Goal: Task Accomplishment & Management: Manage account settings

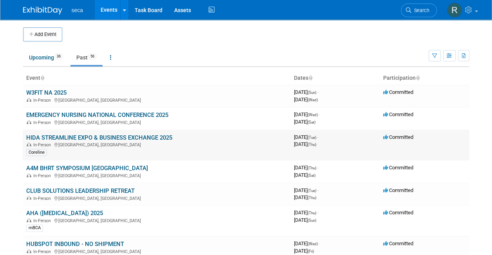
click at [104, 136] on link "HIDA STREAMLINE EXPO & BUSINESS EXCHANGE 2025" at bounding box center [99, 137] width 146 height 7
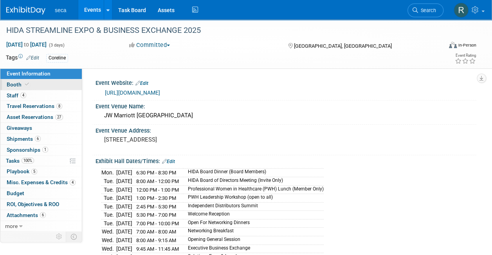
click at [39, 86] on link "Booth" at bounding box center [40, 85] width 81 height 11
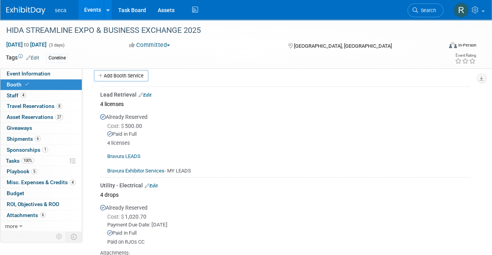
scroll to position [190, 0]
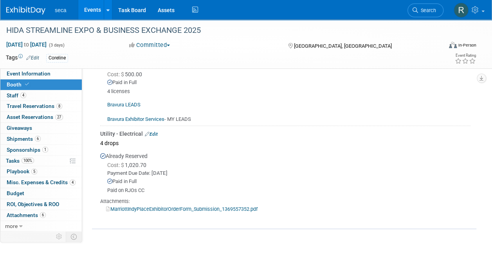
click at [89, 9] on link "Events" at bounding box center [92, 10] width 29 height 20
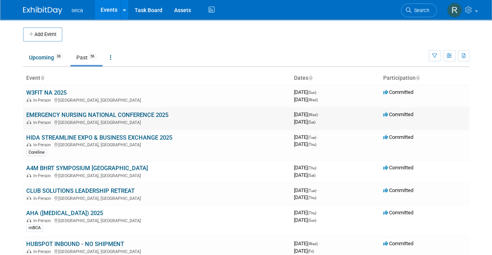
click at [70, 112] on link "EMERGENCY NURSING NATIONAL CONFERENCE 2025" at bounding box center [97, 115] width 142 height 7
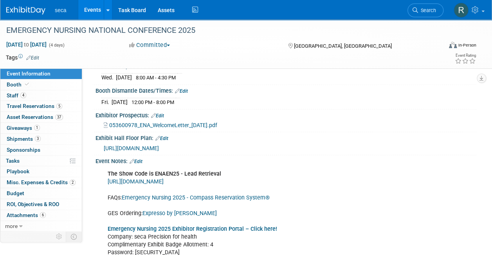
scroll to position [130, 0]
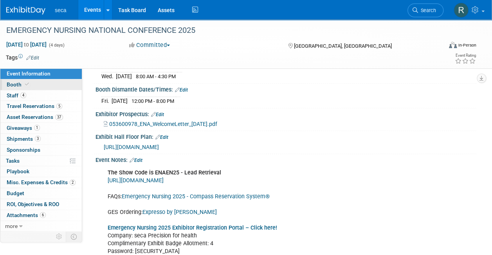
click at [36, 88] on link "Booth" at bounding box center [40, 85] width 81 height 11
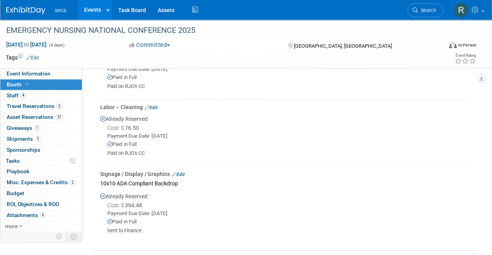
scroll to position [408, 0]
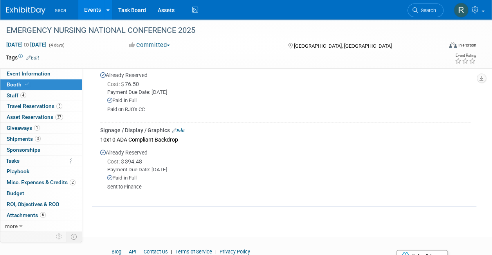
click at [87, 9] on link "Events" at bounding box center [92, 10] width 29 height 20
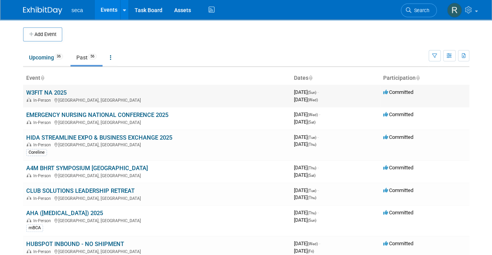
click at [60, 90] on link "W3FIT NA 2025" at bounding box center [46, 92] width 40 height 7
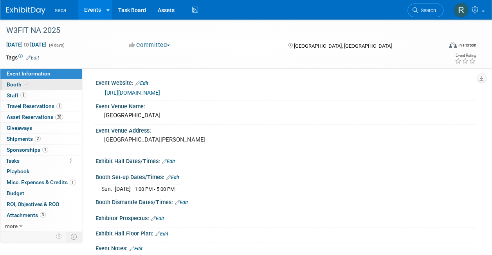
click at [53, 82] on link "Booth" at bounding box center [40, 85] width 81 height 11
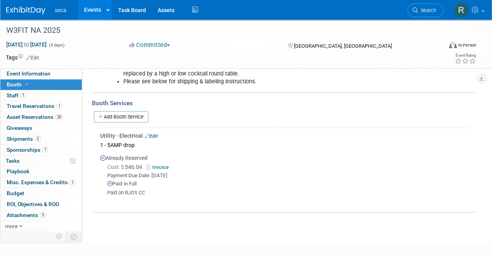
scroll to position [208, 0]
click at [157, 165] on link "Invoice" at bounding box center [158, 167] width 25 height 6
click at [88, 9] on link "Events" at bounding box center [92, 10] width 29 height 20
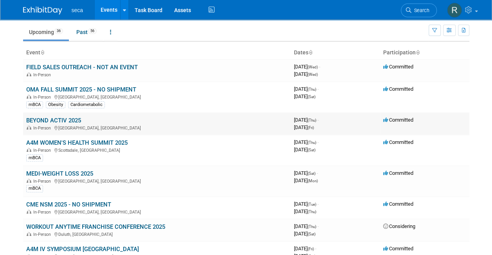
scroll to position [26, 0]
click at [70, 120] on link "BEYOND ACTIV 2025" at bounding box center [53, 120] width 55 height 7
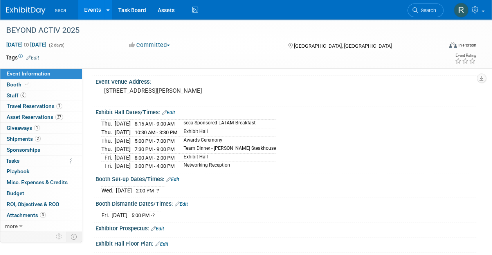
scroll to position [50, 0]
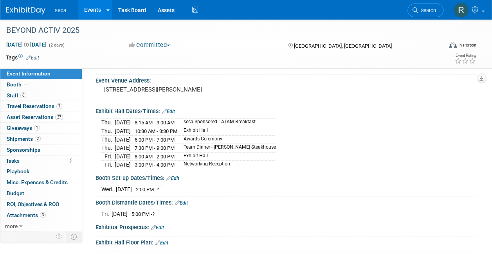
click at [91, 9] on link "Events" at bounding box center [92, 10] width 29 height 20
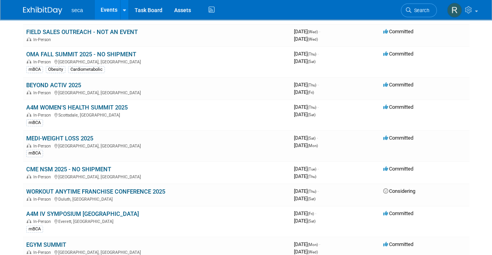
scroll to position [61, 0]
click at [106, 107] on link "A4M WOMEN'S HEALTH SUMMIT 2025" at bounding box center [76, 107] width 101 height 7
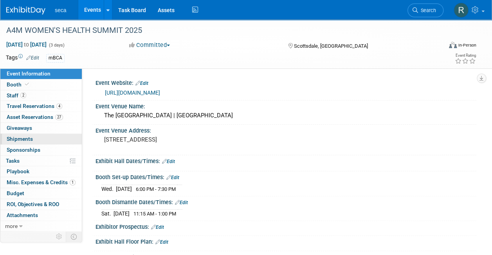
click at [71, 138] on link "0 Shipments 0" at bounding box center [40, 139] width 81 height 11
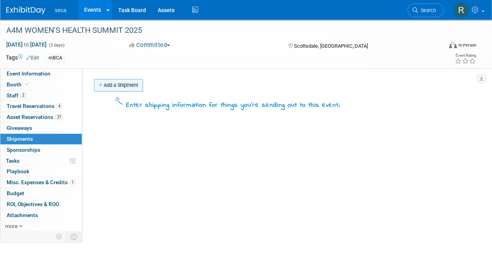
click at [122, 89] on link "Add a Shipment" at bounding box center [118, 85] width 49 height 13
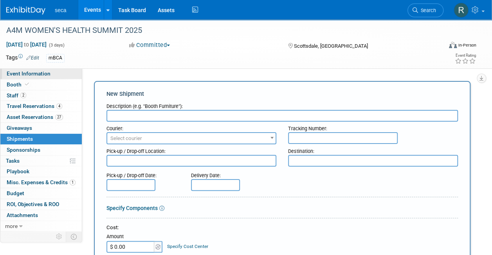
click at [42, 77] on link "Event Information" at bounding box center [40, 74] width 81 height 11
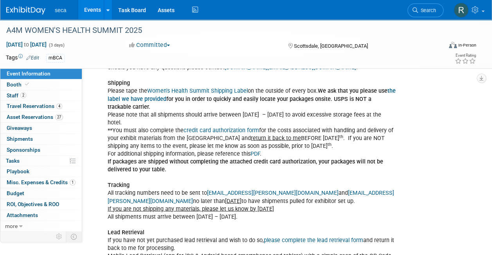
scroll to position [705, 0]
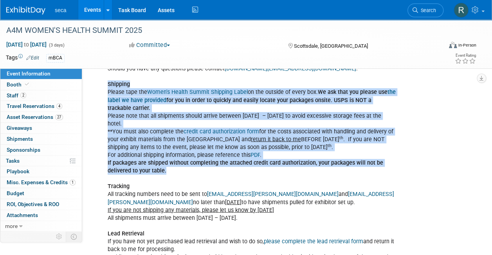
drag, startPoint x: 168, startPoint y: 178, endPoint x: 103, endPoint y: 83, distance: 114.9
copy div "Shipping Please tape the Women's Health Summit Shipping Label on the outside of…"
click at [33, 137] on link "0 Shipments 0" at bounding box center [40, 139] width 81 height 11
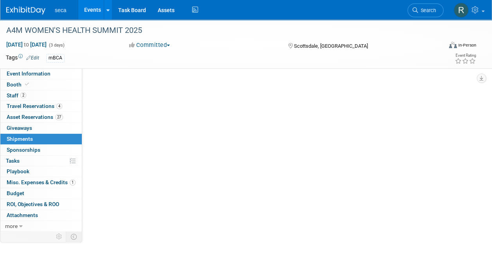
scroll to position [0, 0]
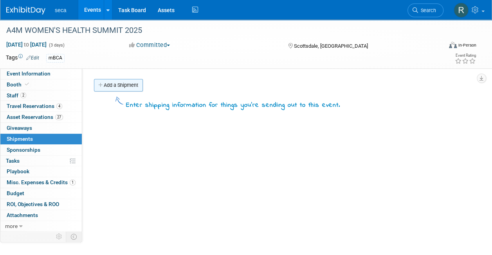
click at [122, 80] on link "Add a Shipment" at bounding box center [118, 85] width 49 height 13
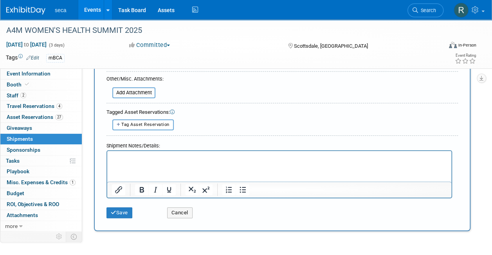
scroll to position [216, 0]
type input "Outbound Shipment: Chino to Show Site"
click at [153, 161] on html at bounding box center [279, 155] width 344 height 11
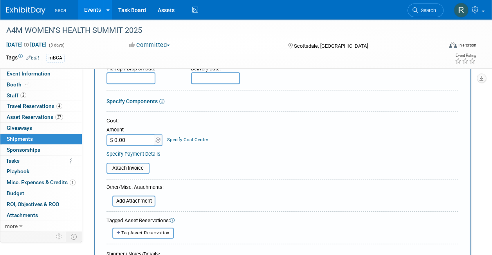
scroll to position [0, 0]
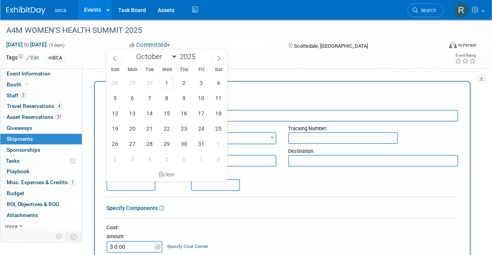
click at [143, 182] on input "text" at bounding box center [131, 185] width 49 height 12
click at [180, 81] on span "2" at bounding box center [183, 82] width 15 height 15
type input "Oct 2, 2025"
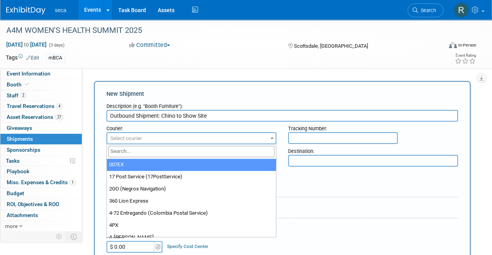
click at [222, 139] on span "Select courier" at bounding box center [191, 138] width 168 height 11
click at [217, 152] on input "search" at bounding box center [191, 151] width 166 height 11
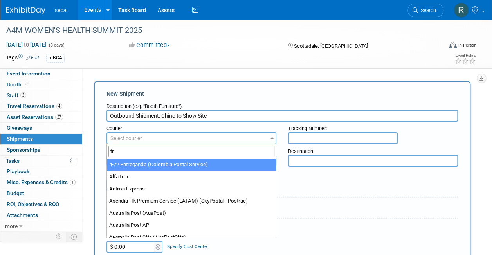
type input "t"
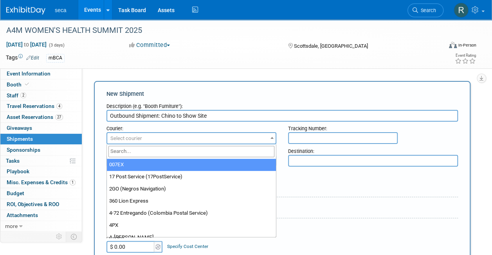
click at [309, 186] on div "Pick-up / Drop-off Date: Oct 2, 2025 Delivery Date:" at bounding box center [282, 180] width 363 height 22
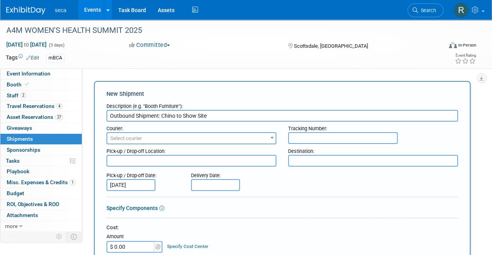
click at [204, 162] on textarea at bounding box center [192, 161] width 170 height 12
type textarea "C"
type textarea "seca Chino Office"
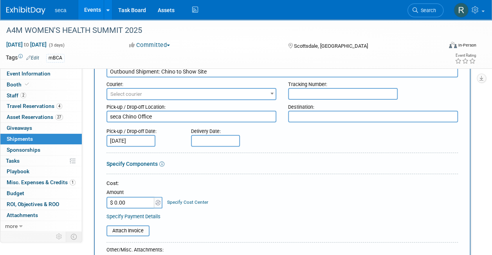
click at [222, 142] on input "text" at bounding box center [215, 141] width 49 height 12
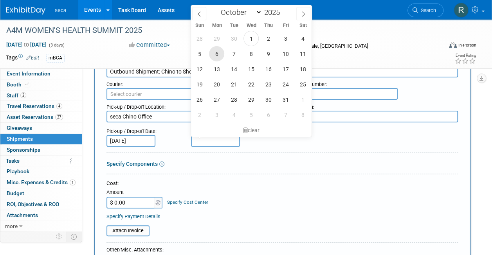
click at [218, 51] on span "6" at bounding box center [216, 53] width 15 height 15
type input "Oct 6, 2025"
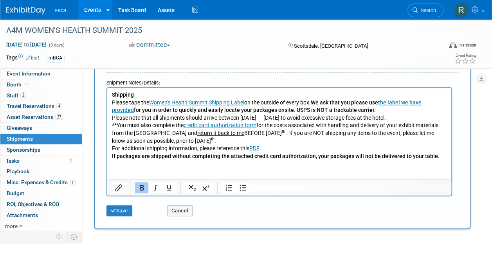
scroll to position [279, 0]
click at [124, 206] on button "Save" at bounding box center [120, 210] width 26 height 11
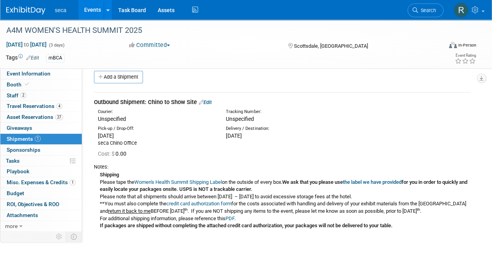
scroll to position [8, 0]
click at [210, 103] on link "Edit" at bounding box center [205, 103] width 13 height 6
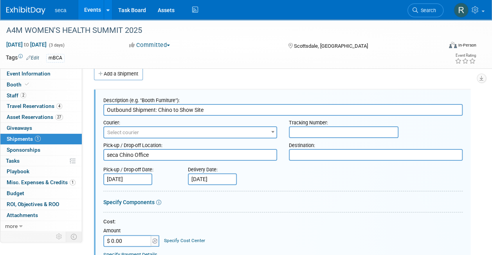
scroll to position [0, 0]
click at [298, 155] on textarea at bounding box center [376, 155] width 174 height 12
paste textarea "Informa Connect c/o Westin Kierland Resort & Spa"
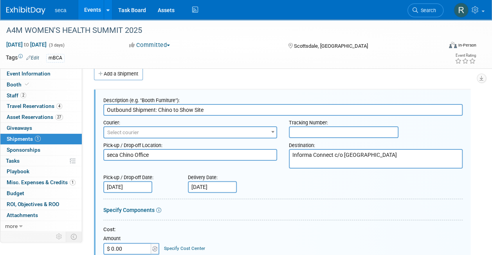
paste textarea "Attn:Aria Albano"
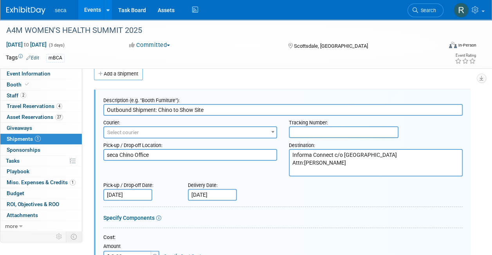
paste textarea "6902 E. Greenway Parkway"
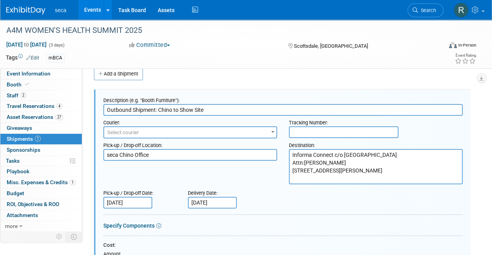
paste textarea "Scottsdale, AZ, 85254"
type textarea "Informa Connect c/o Westin Kierland Resort & Spa Attn:Aria Albano 6902 E. Green…"
click at [195, 177] on div "Pick-up / Drop-off Location: seca Chino Office Destination: Informa Connect c/o…" at bounding box center [283, 162] width 371 height 46
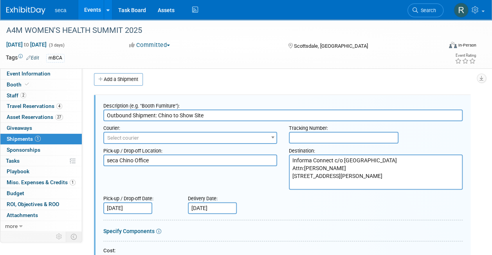
scroll to position [4, 0]
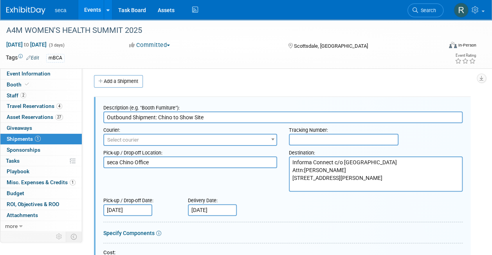
click at [219, 114] on input "Outbound Shipment: Chino to Show Site" at bounding box center [283, 118] width 360 height 12
type input "Outbound Shipment: Chino to Show Site (USE LISTED SHIPPING LABELS)"
click at [268, 193] on div at bounding box center [283, 193] width 360 height 2
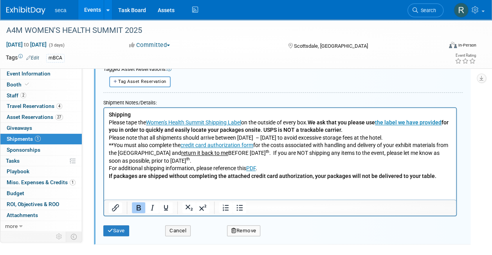
scroll to position [288, 0]
click at [116, 230] on button "Save" at bounding box center [116, 230] width 26 height 11
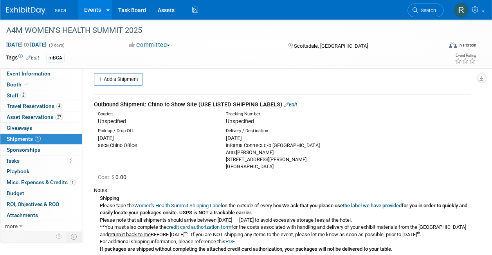
scroll to position [5, 0]
click at [295, 107] on link "Edit" at bounding box center [290, 105] width 13 height 6
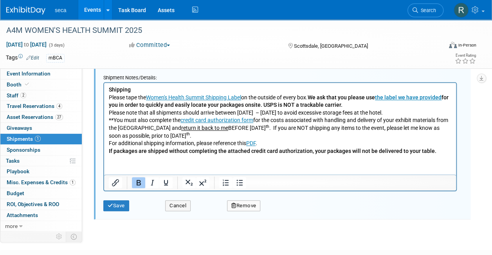
scroll to position [316, 0]
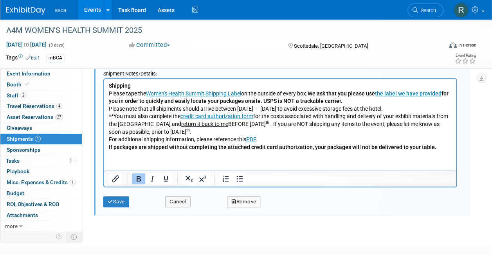
click at [434, 149] on p "Shipping Please tape the Women's Health Summit Shipping Label on the outside of…" at bounding box center [280, 116] width 343 height 69
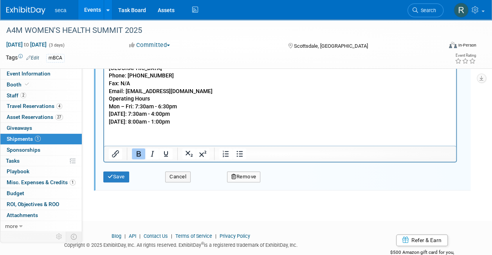
scroll to position [435, 0]
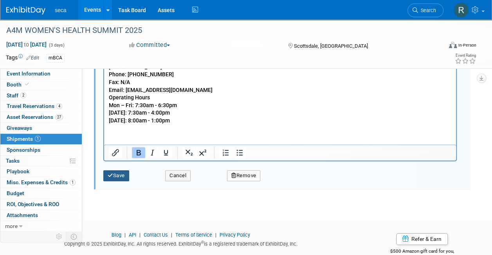
click at [112, 174] on icon "submit" at bounding box center [110, 175] width 5 height 5
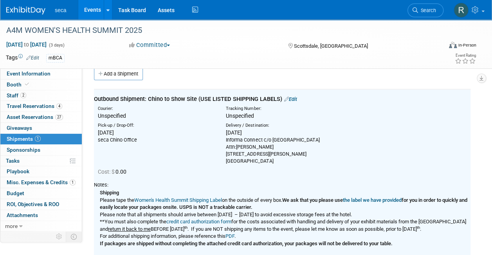
scroll to position [0, 0]
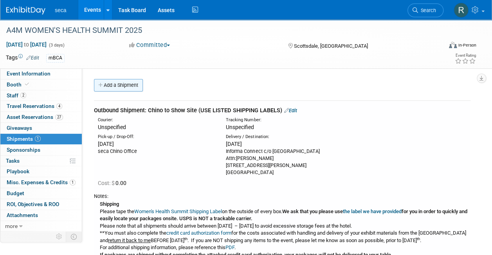
click at [121, 85] on link "Add a Shipment" at bounding box center [118, 85] width 49 height 13
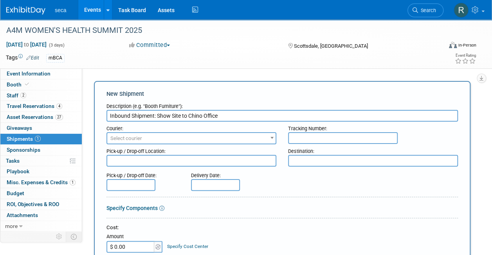
type input "Inbound Shipment: Show Site to Chino Office"
click at [172, 161] on textarea at bounding box center [192, 161] width 170 height 12
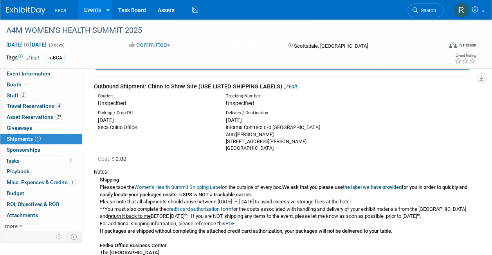
scroll to position [378, 0]
drag, startPoint x: 225, startPoint y: 125, endPoint x: 290, endPoint y: 148, distance: 69.5
click at [290, 148] on div "Delivery / Destination: Mon. Oct 6, 2025 Informa Connect c/o Westin Kierland Re…" at bounding box center [284, 131] width 128 height 42
copy div "Informa Connect c/o Westin Kierland Resort & Spa Attn:Aria Albano 6902 E. Green…"
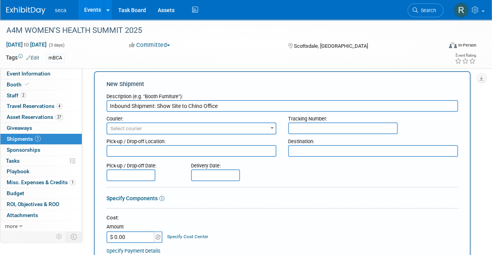
scroll to position [6, 0]
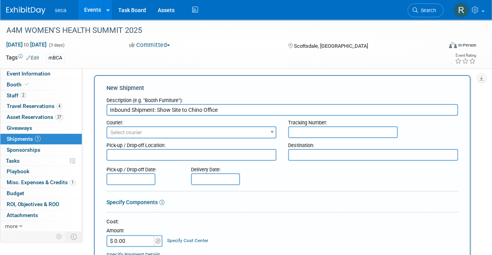
click at [182, 155] on textarea at bounding box center [192, 155] width 170 height 12
paste textarea "Informa Connect c/o Westin Kierland Resort & Spa Attn:Aria Albano 6902 E. Green…"
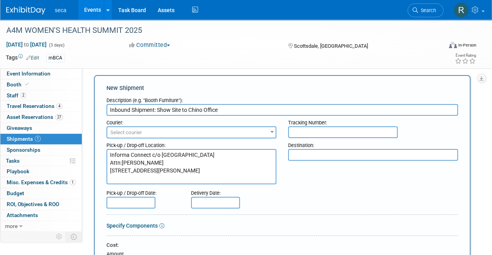
drag, startPoint x: 162, startPoint y: 152, endPoint x: 99, endPoint y: 150, distance: 62.3
drag, startPoint x: 152, startPoint y: 161, endPoint x: 103, endPoint y: 164, distance: 48.6
click at [103, 164] on div "Pick-up / Drop-off Location: Westin Kierland Resort & Spa Attn:Aria Albano 6902…" at bounding box center [192, 162] width 182 height 46
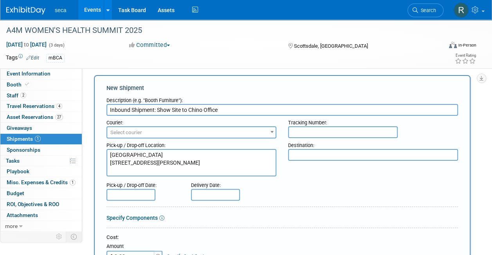
type textarea "Westin Kierland Resort & Spa 6902 E. Greenway Parkway Scottsdale, AZ, 85254"
click at [309, 154] on textarea at bounding box center [373, 155] width 170 height 12
type textarea "seca Chino Office"
click at [307, 183] on div "Pick-up / Drop-off Date: Delivery Date:" at bounding box center [282, 190] width 363 height 22
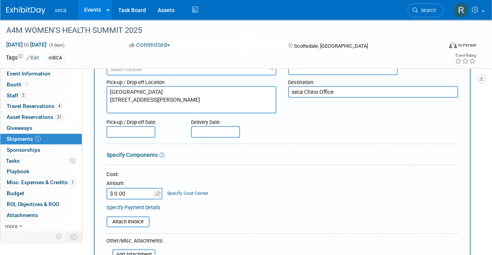
scroll to position [8, 0]
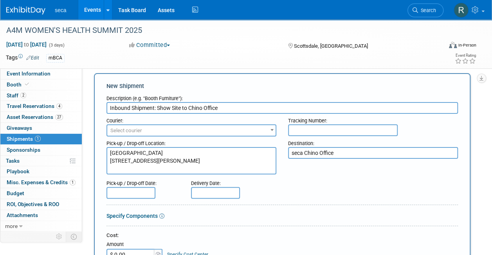
click at [138, 194] on input "text" at bounding box center [131, 193] width 49 height 12
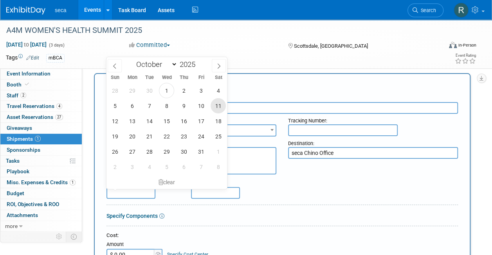
click at [220, 107] on span "11" at bounding box center [218, 105] width 15 height 15
type input "[DATE]"
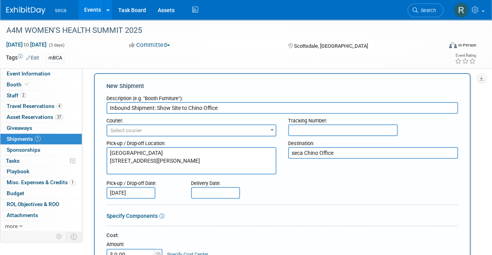
click at [284, 193] on div "Pick-up / Drop-off Date: Oct 11, 2025 Delivery Date:" at bounding box center [282, 188] width 363 height 22
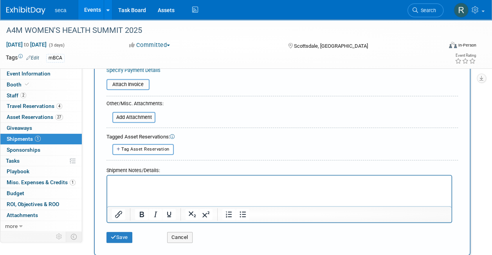
scroll to position [239, 0]
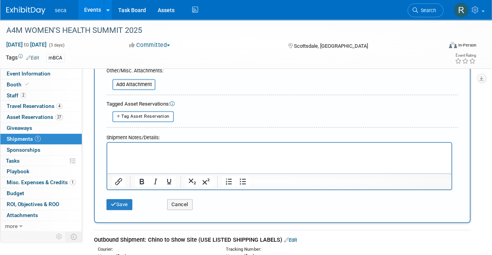
click at [205, 154] on html at bounding box center [279, 148] width 344 height 11
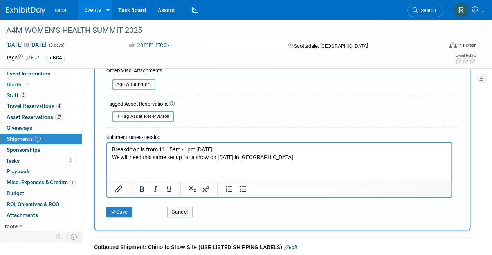
click at [112, 157] on p "We will need this same set up for a show on October 24 in Boston." at bounding box center [279, 158] width 335 height 8
click at [289, 155] on p "FYI - We will need this same set up for a show on October 24 in Boston." at bounding box center [279, 158] width 335 height 8
click at [118, 213] on button "Save" at bounding box center [120, 212] width 26 height 11
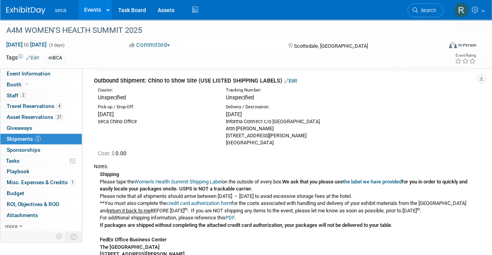
scroll to position [0, 0]
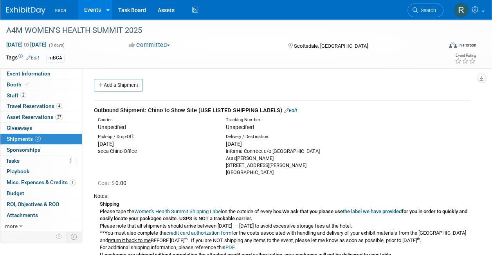
click at [94, 12] on link "Events" at bounding box center [92, 10] width 29 height 20
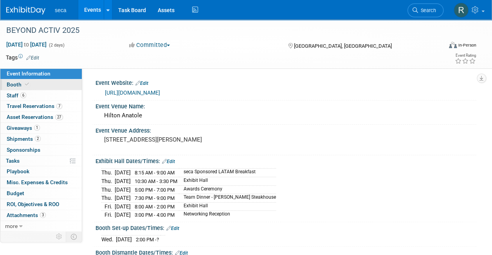
click at [49, 82] on link "Booth" at bounding box center [40, 85] width 81 height 11
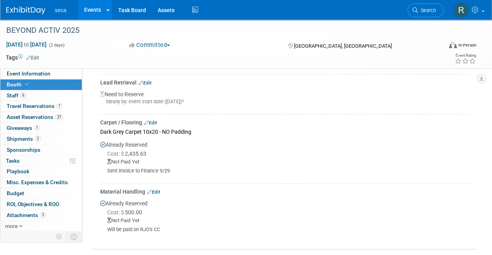
scroll to position [293, 0]
click at [90, 9] on link "Events" at bounding box center [92, 10] width 29 height 20
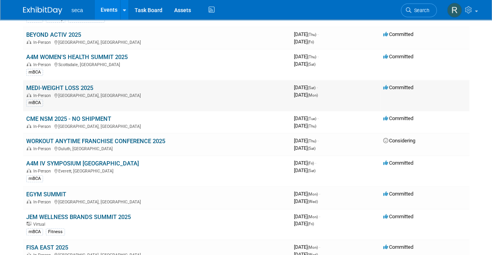
click at [79, 86] on link "MEDI-WEIGHT LOSS 2025" at bounding box center [59, 88] width 67 height 7
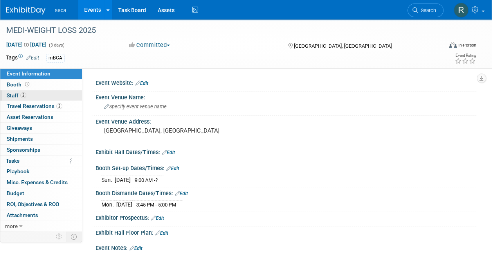
click at [44, 97] on link "2 Staff 2" at bounding box center [40, 95] width 81 height 11
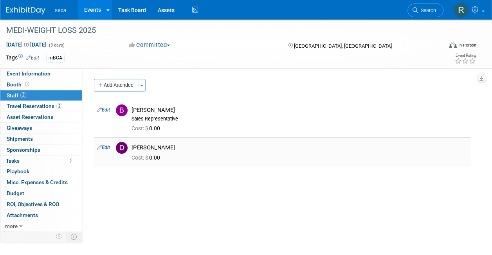
click at [103, 147] on link "Edit" at bounding box center [103, 147] width 13 height 5
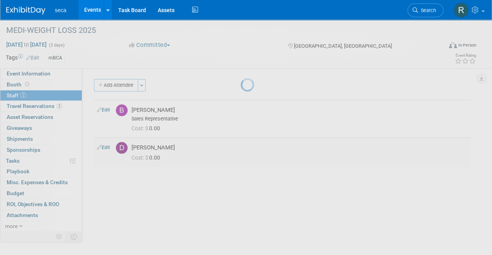
select select "a3dc2228-f58e-4ec1-8129-1837950ac797"
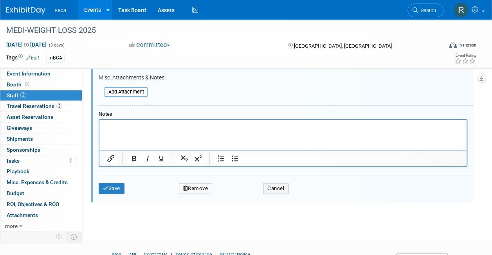
scroll to position [242, 0]
click at [196, 186] on button "Remove" at bounding box center [196, 188] width 34 height 11
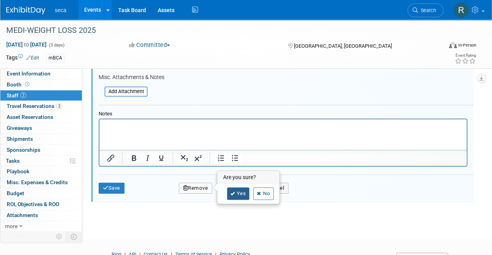
click at [236, 188] on link "Yes" at bounding box center [238, 194] width 23 height 13
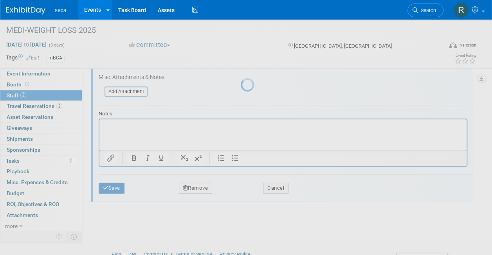
scroll to position [60, 0]
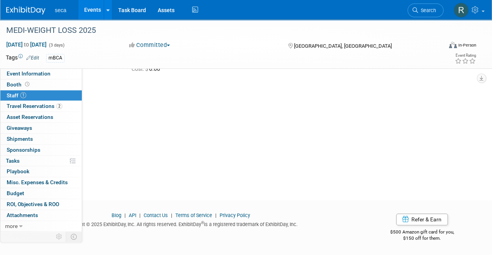
click at [88, 14] on link "Events" at bounding box center [92, 10] width 29 height 20
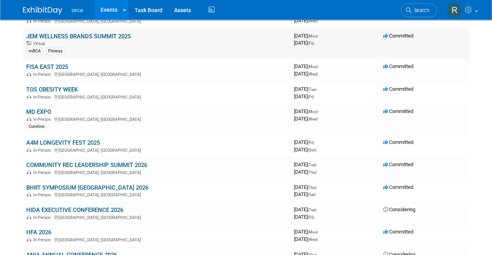
scroll to position [296, 0]
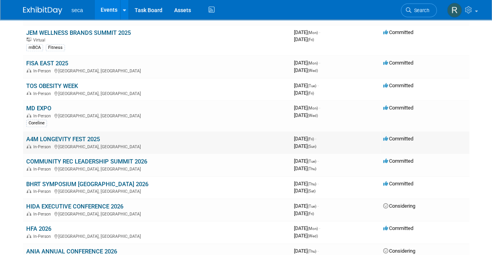
click at [87, 138] on link "A4M LONGEVITY FEST 2025" at bounding box center [63, 139] width 74 height 7
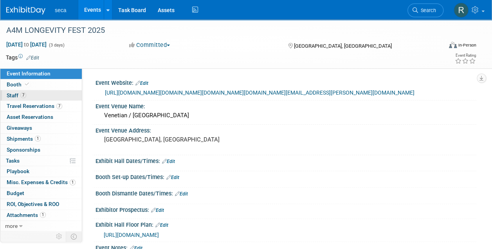
click at [42, 95] on link "7 Staff 7" at bounding box center [40, 95] width 81 height 11
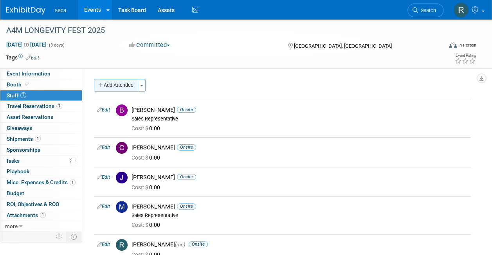
click at [124, 82] on button "Add Attendee" at bounding box center [116, 85] width 44 height 13
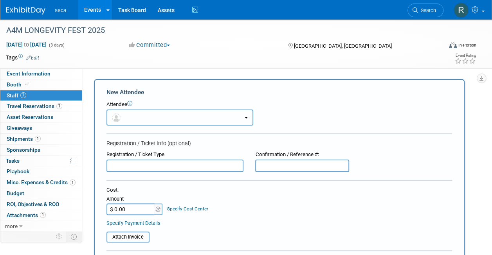
click at [137, 113] on button "button" at bounding box center [180, 118] width 147 height 16
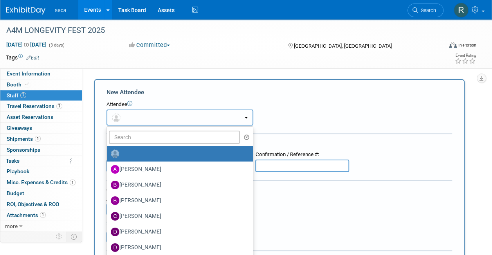
click at [137, 113] on button "button" at bounding box center [180, 118] width 147 height 16
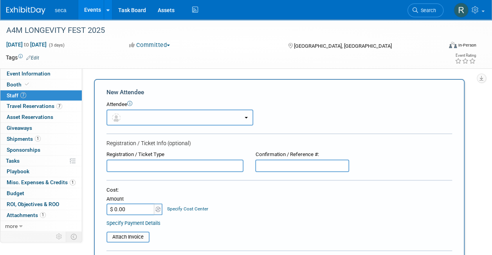
click at [148, 117] on button "button" at bounding box center [180, 118] width 147 height 16
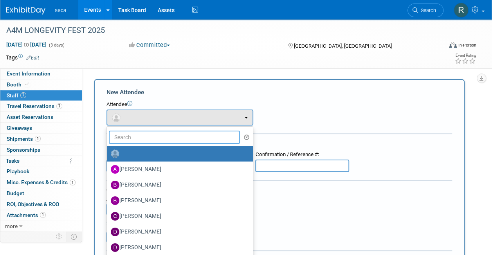
click at [143, 140] on input "text" at bounding box center [174, 137] width 131 height 13
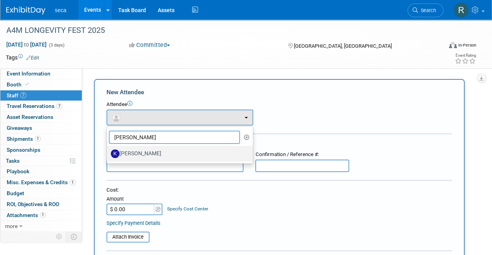
type input "kyle"
click at [145, 154] on label "Kyle Toscano" at bounding box center [178, 154] width 134 height 13
click at [108, 154] on input "Kyle Toscano" at bounding box center [105, 152] width 5 height 5
select select "d5c7516c-8957-4953-b3b6-e6434810398b"
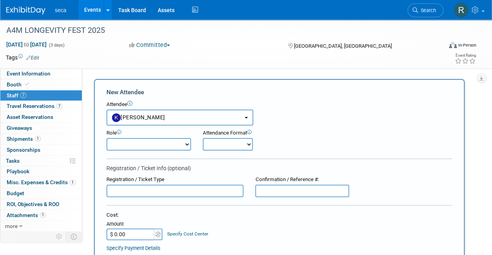
click at [218, 145] on select "Onsite Remote" at bounding box center [228, 144] width 50 height 13
select select "1"
click at [203, 138] on select "Onsite Remote" at bounding box center [228, 144] width 50 height 13
click at [292, 129] on div "Role Demonstrator Host Planner Presenter Sales Representative" at bounding box center [280, 138] width 358 height 25
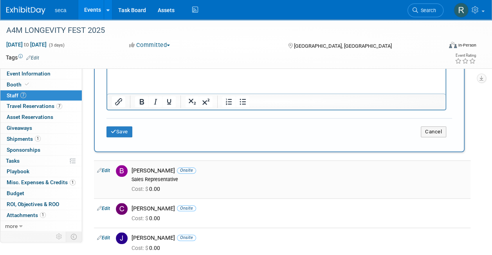
scroll to position [269, 0]
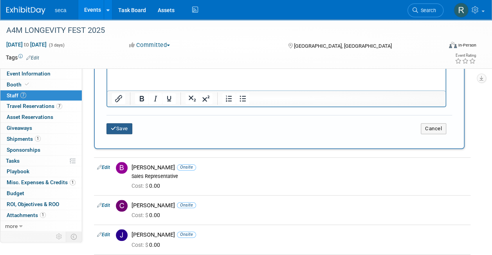
click at [122, 130] on button "Save" at bounding box center [120, 128] width 26 height 11
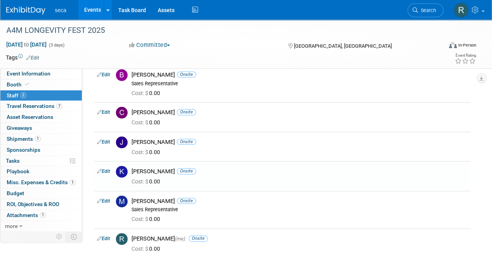
scroll to position [0, 0]
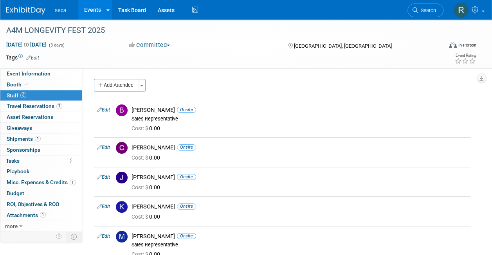
click at [89, 9] on link "Events" at bounding box center [92, 10] width 29 height 20
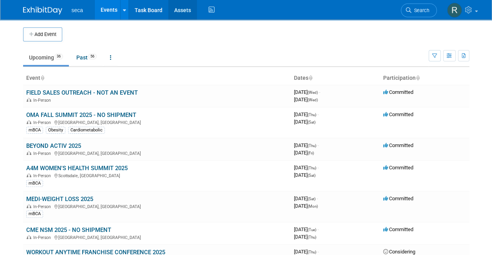
click at [184, 12] on link "Assets" at bounding box center [182, 10] width 29 height 20
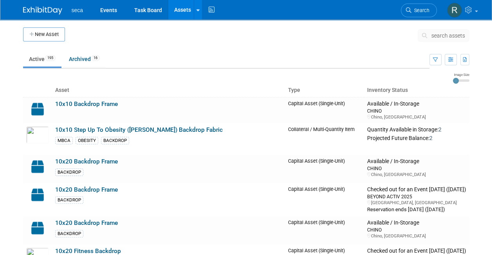
click at [439, 33] on span "search assets" at bounding box center [449, 36] width 34 height 6
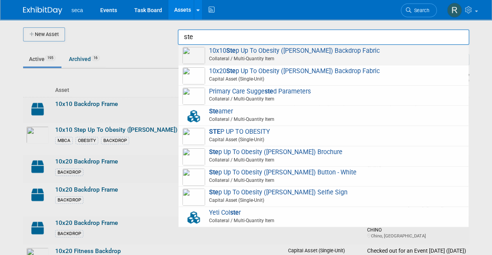
click at [345, 56] on span "Collateral / Multi-Quantity Item" at bounding box center [325, 58] width 280 height 7
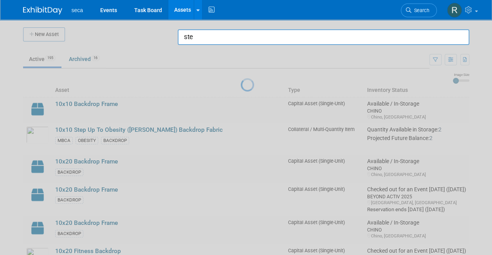
type input "10x10 Step Up To Obesity ([PERSON_NAME]) Backdrop Fabric"
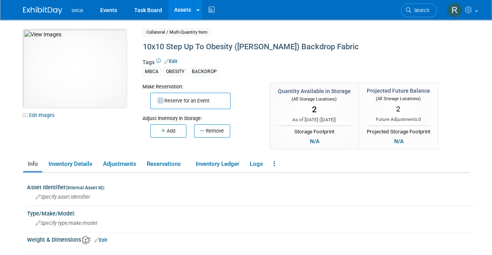
click at [75, 65] on img at bounding box center [74, 68] width 103 height 78
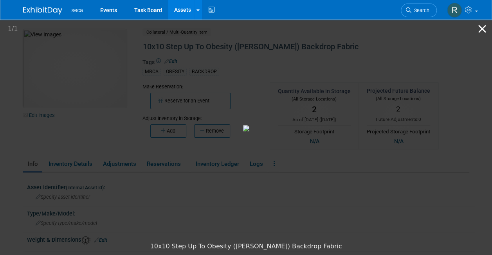
click at [480, 27] on button "Close gallery" at bounding box center [483, 29] width 20 height 18
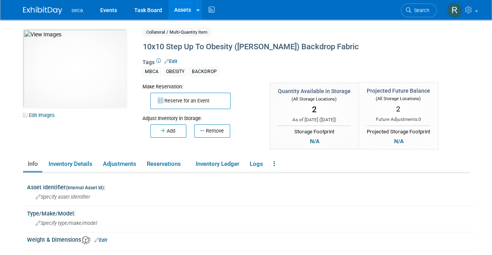
click at [179, 6] on link "Assets" at bounding box center [182, 10] width 29 height 20
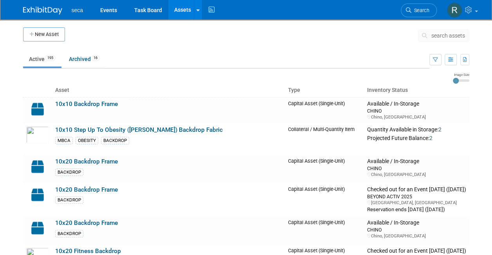
click at [439, 36] on span "search assets" at bounding box center [449, 36] width 34 height 6
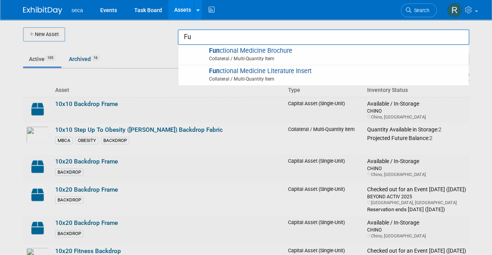
type input "F"
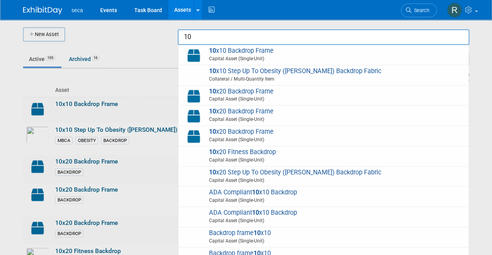
type input "1"
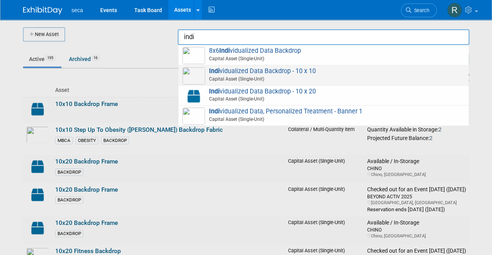
click at [295, 78] on span "Capital Asset (Single-Unit)" at bounding box center [325, 79] width 280 height 7
type input "Individualized Data Backdrop - 10 x 10"
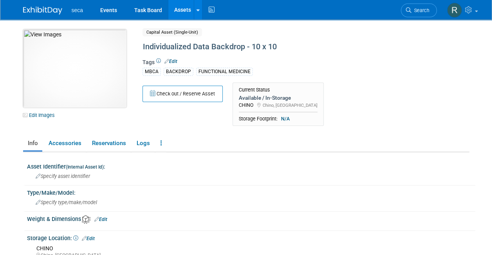
click at [87, 75] on img at bounding box center [74, 68] width 103 height 78
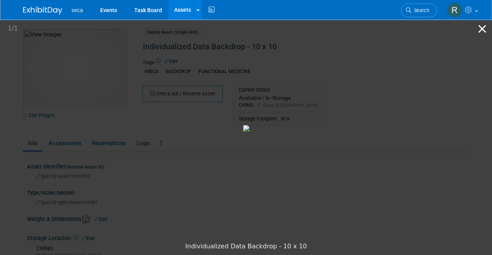
click at [482, 27] on button "Close gallery" at bounding box center [483, 29] width 20 height 18
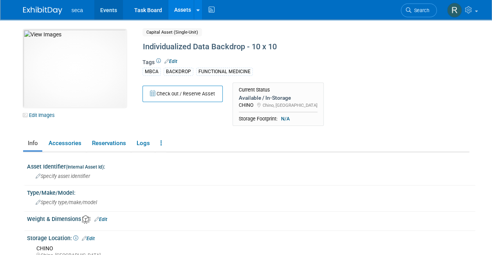
click at [109, 12] on link "Events" at bounding box center [108, 10] width 29 height 20
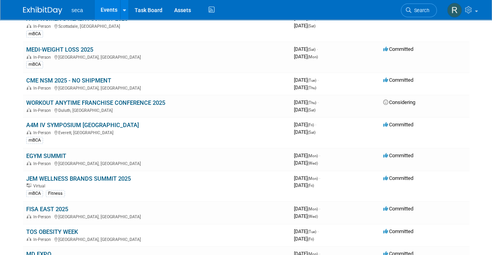
scroll to position [151, 0]
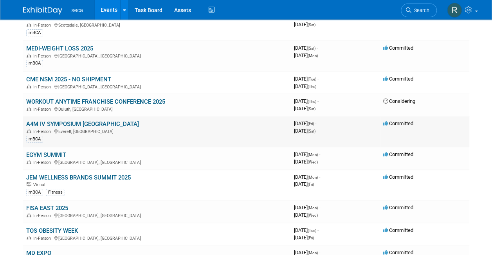
click at [86, 122] on link "A4M IV SYMPOSIUM [GEOGRAPHIC_DATA]" at bounding box center [82, 124] width 113 height 7
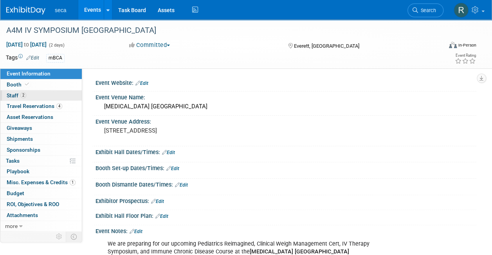
click at [46, 96] on link "2 Staff 2" at bounding box center [40, 95] width 81 height 11
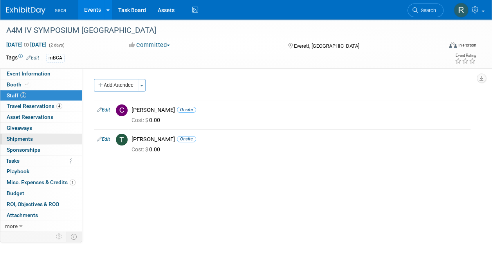
click at [56, 142] on link "0 Shipments 0" at bounding box center [40, 139] width 81 height 11
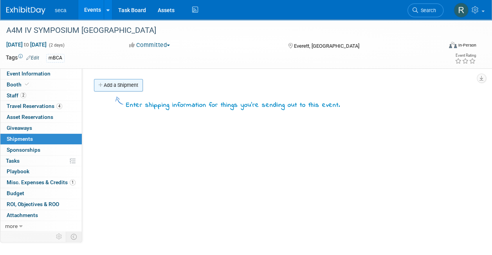
click at [122, 90] on link "Add a Shipment" at bounding box center [118, 85] width 49 height 13
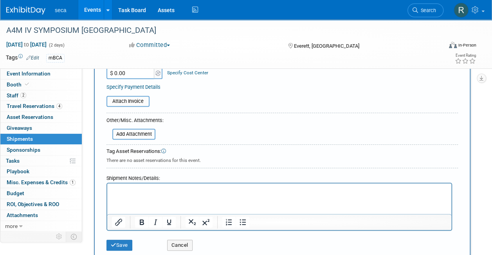
scroll to position [190, 0]
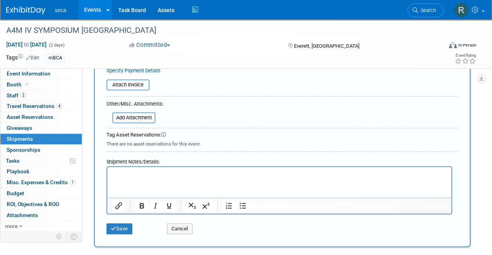
click at [154, 174] on p "Rich Text Area. Press ALT-0 for help." at bounding box center [279, 174] width 335 height 8
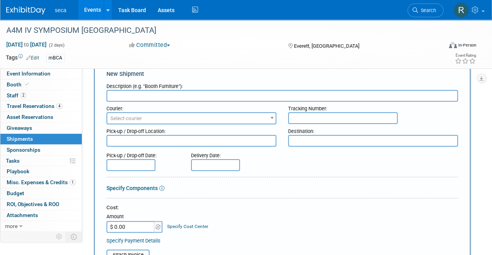
scroll to position [0, 0]
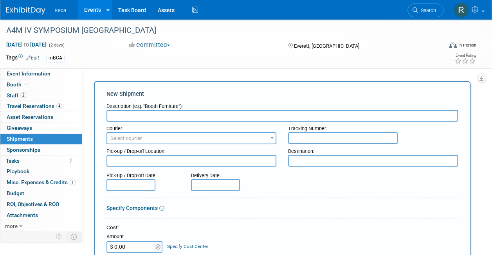
click at [145, 114] on input "text" at bounding box center [283, 116] width 352 height 12
type input "Outbound Shipment: Chino office to Show Site"
click at [170, 161] on textarea at bounding box center [192, 161] width 170 height 12
type textarea "seca Chino office"
click at [133, 183] on input "text" at bounding box center [131, 185] width 49 height 12
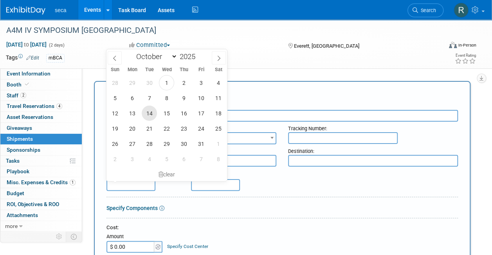
click at [152, 116] on span "14" at bounding box center [149, 113] width 15 height 15
type input "[DATE]"
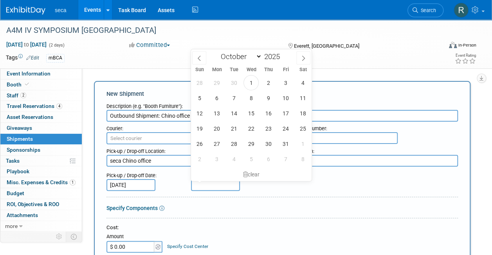
drag, startPoint x: 209, startPoint y: 180, endPoint x: 204, endPoint y: 185, distance: 6.9
click at [204, 185] on input "text" at bounding box center [215, 185] width 49 height 12
click at [237, 132] on span "21" at bounding box center [233, 128] width 15 height 15
type input "[DATE]"
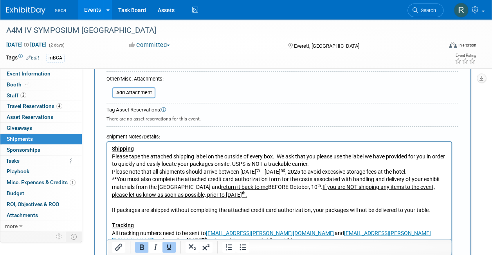
scroll to position [284, 0]
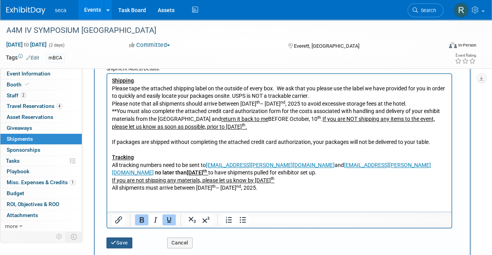
click at [117, 245] on button "Save" at bounding box center [120, 243] width 26 height 11
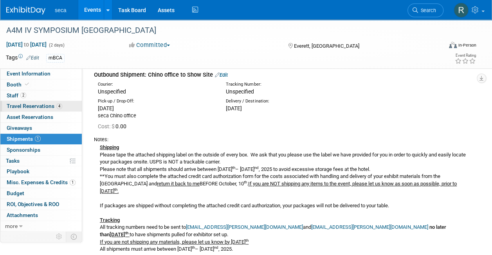
scroll to position [35, 0]
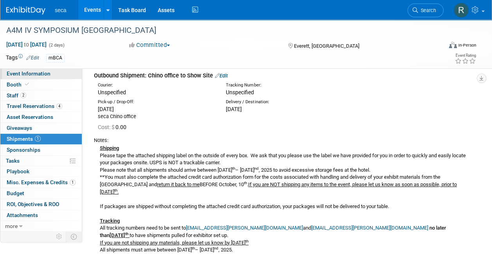
click at [36, 70] on link "Event Information" at bounding box center [40, 74] width 81 height 11
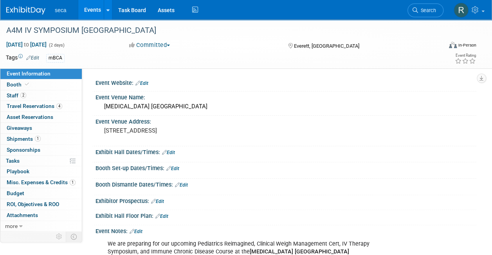
click at [178, 169] on link "Edit" at bounding box center [172, 168] width 13 height 5
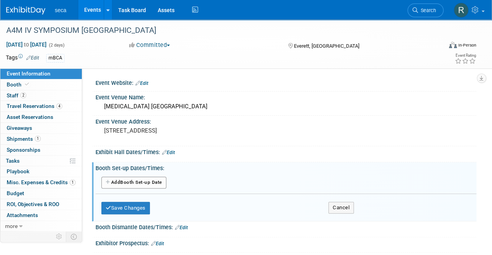
click at [140, 179] on button "Add Another Booth Set-up Date" at bounding box center [133, 183] width 65 height 12
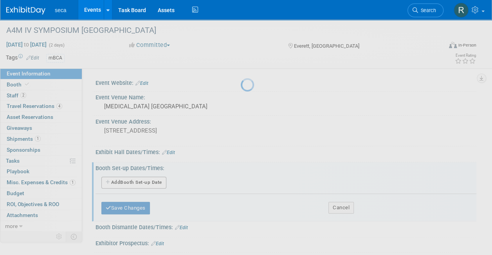
select select "9"
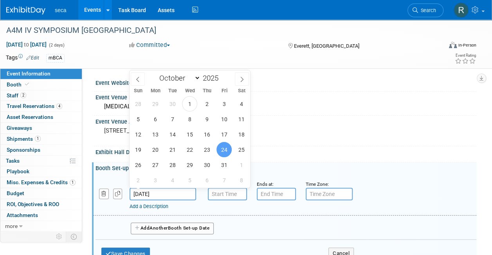
click at [150, 198] on input "[DATE]" at bounding box center [163, 194] width 67 height 13
click at [210, 153] on span "23" at bounding box center [206, 149] width 15 height 15
type input "[DATE]"
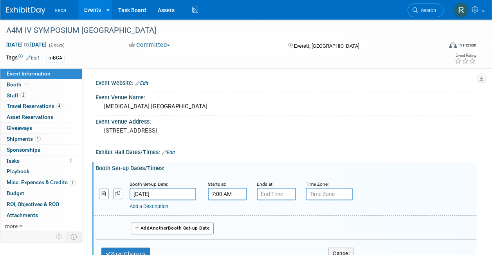
click at [220, 194] on input "7:00 AM" at bounding box center [227, 194] width 39 height 13
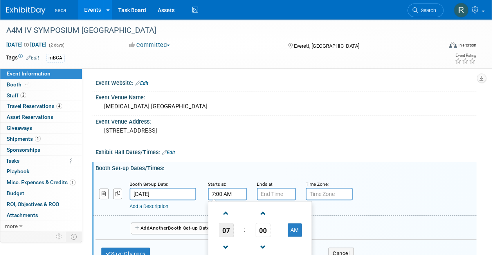
click at [225, 226] on span "07" at bounding box center [226, 230] width 15 height 14
click at [293, 210] on td "03" at bounding box center [297, 213] width 25 height 21
click at [292, 226] on button "AM" at bounding box center [295, 230] width 14 height 13
type input "3:00 PM"
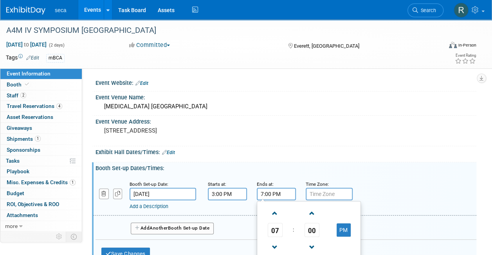
click at [267, 189] on input "7:00 PM" at bounding box center [276, 194] width 39 height 13
click at [277, 231] on span "07" at bounding box center [275, 230] width 15 height 14
click at [327, 228] on td "06" at bounding box center [321, 234] width 25 height 21
type input "6:00 PM"
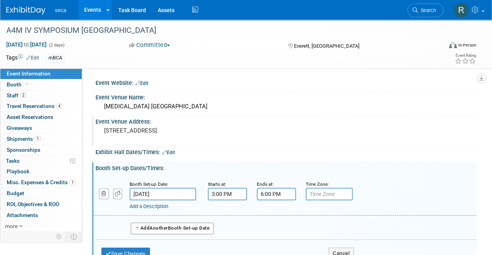
click at [327, 143] on div "Event Venue Address: [STREET_ADDRESS]" at bounding box center [284, 131] width 385 height 30
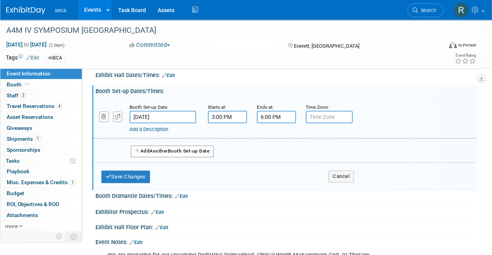
scroll to position [78, 0]
click at [140, 170] on button "Save Changes" at bounding box center [125, 176] width 49 height 13
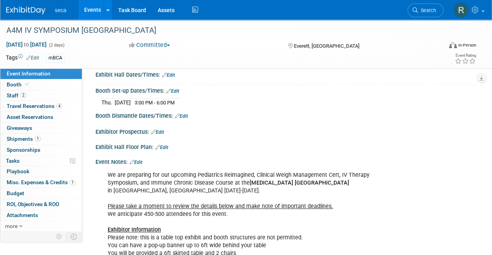
click at [185, 115] on link "Edit" at bounding box center [181, 116] width 13 height 5
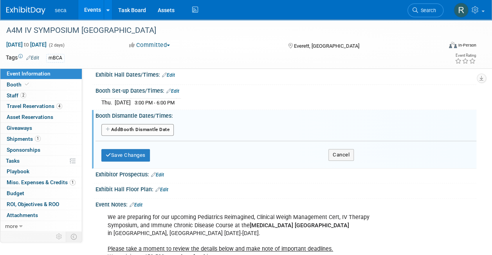
click at [150, 125] on button "Add Another Booth Dismantle Date" at bounding box center [137, 130] width 72 height 12
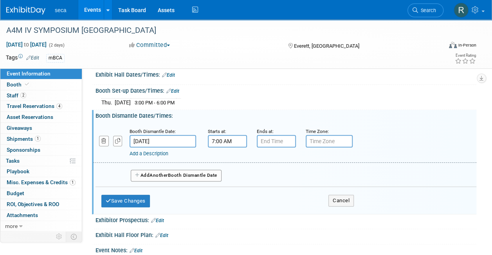
click at [233, 145] on input "7:00 AM" at bounding box center [227, 141] width 39 height 13
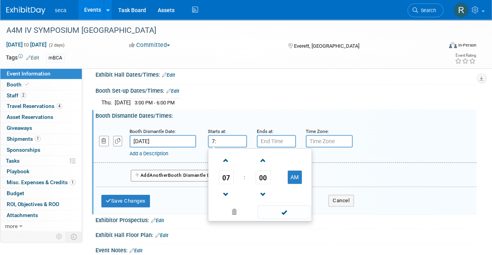
type input "7"
type input "4:45 PM"
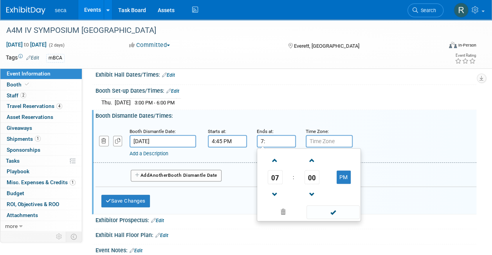
type input "7"
type input "6:45 PM"
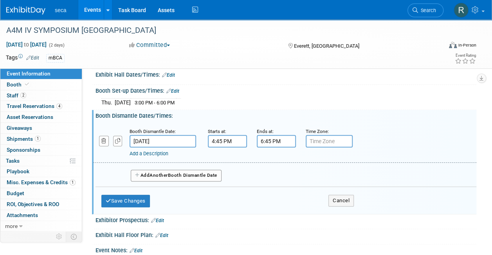
click at [263, 114] on div "Booth Dismantle Dates/Times: Edit" at bounding box center [286, 115] width 381 height 10
click at [142, 201] on button "Save Changes" at bounding box center [125, 201] width 49 height 13
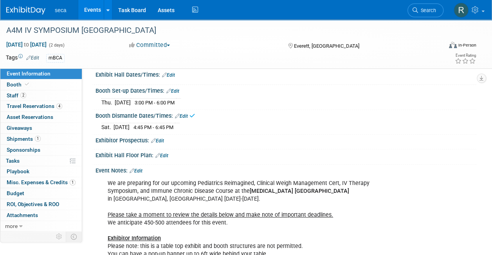
scroll to position [0, 0]
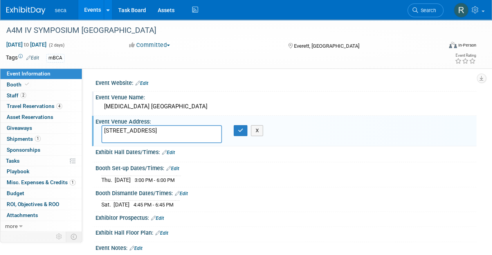
click at [195, 107] on div "[MEDICAL_DATA] [GEOGRAPHIC_DATA]" at bounding box center [285, 107] width 369 height 12
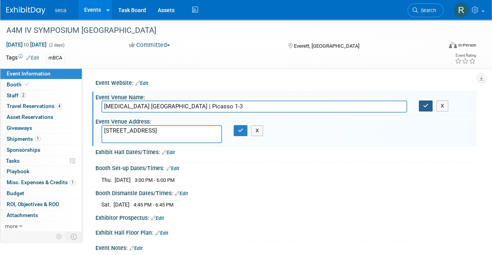
type input "[MEDICAL_DATA] [GEOGRAPHIC_DATA] | Picasso 1-3"
click at [425, 107] on icon "button" at bounding box center [425, 105] width 5 height 5
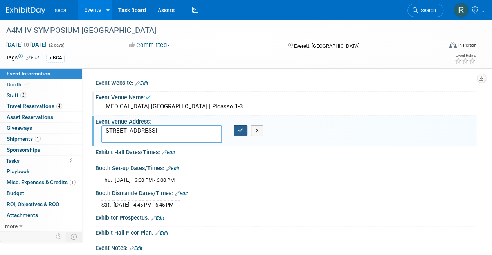
click at [240, 132] on icon "button" at bounding box center [240, 130] width 5 height 5
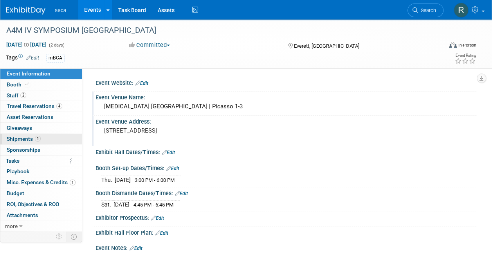
click at [44, 136] on link "1 Shipments 1" at bounding box center [40, 139] width 81 height 11
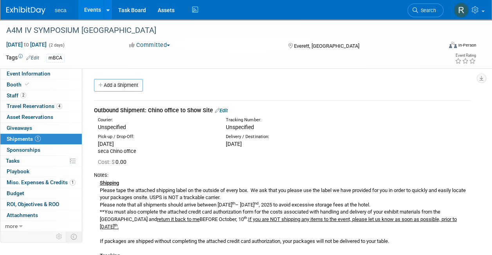
click at [225, 110] on link "Edit" at bounding box center [221, 111] width 13 height 6
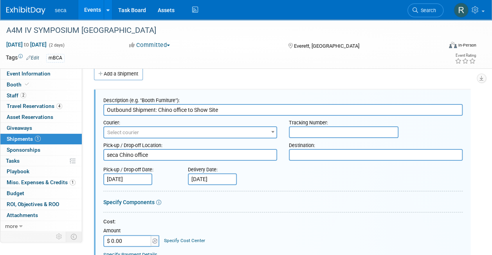
click at [318, 156] on textarea at bounding box center [376, 155] width 174 height 12
paste textarea "A4M c/o [MEDICAL_DATA] [GEOGRAPHIC_DATA]"
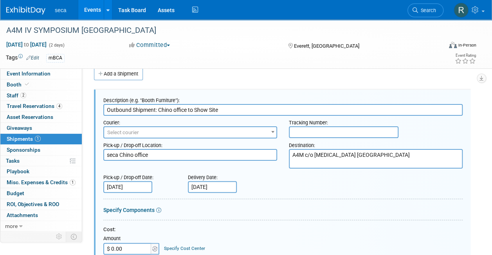
paste textarea "Attn:[PERSON_NAME] [MEDICAL_DATA] [GEOGRAPHIC_DATA]"
click at [334, 162] on textarea "A4M c/o [MEDICAL_DATA] [GEOGRAPHIC_DATA] Attn:[PERSON_NAME] [MEDICAL_DATA] [GEO…" at bounding box center [376, 159] width 174 height 20
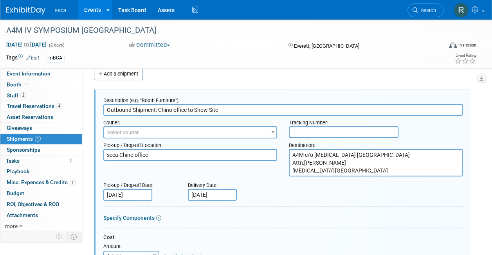
click at [363, 170] on textarea "A4M c/o [MEDICAL_DATA] [GEOGRAPHIC_DATA] Attn:[PERSON_NAME] [MEDICAL_DATA] [GEO…" at bounding box center [376, 162] width 174 height 27
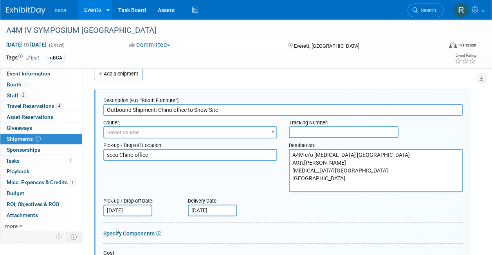
paste textarea "Everett, MA 02149"
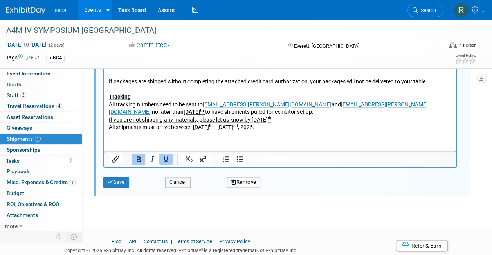
scroll to position [406, 0]
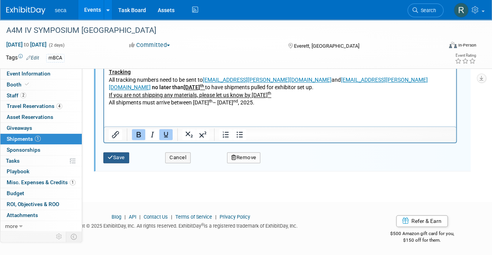
type textarea "A4M c/o [MEDICAL_DATA] [GEOGRAPHIC_DATA] Attn:[PERSON_NAME] [MEDICAL_DATA] [GEO…"
click at [120, 155] on button "Save" at bounding box center [116, 157] width 26 height 11
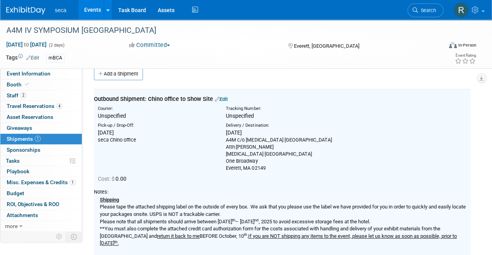
scroll to position [0, 0]
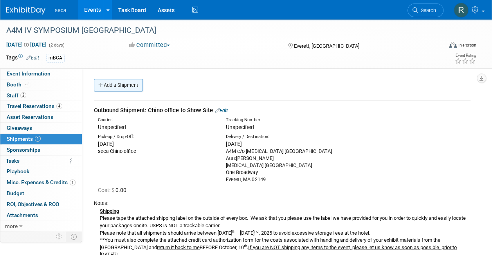
click at [140, 81] on link "Add a Shipment" at bounding box center [118, 85] width 49 height 13
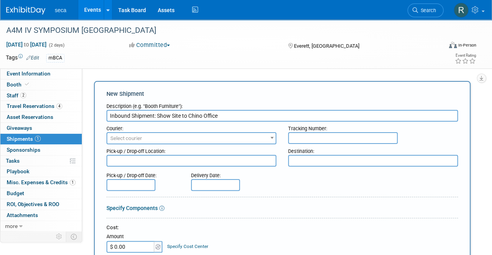
type input "Inbound Shipment: Show Site to Chino Office"
click at [155, 161] on textarea at bounding box center [192, 161] width 170 height 12
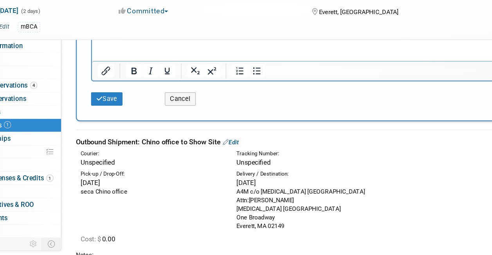
scroll to position [302, 0]
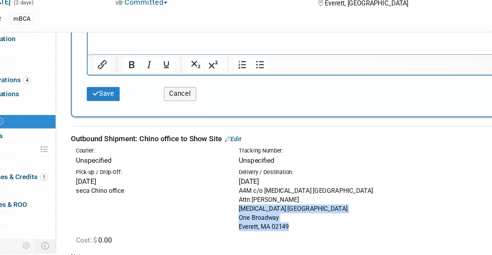
drag, startPoint x: 266, startPoint y: 220, endPoint x: 223, endPoint y: 210, distance: 44.6
click at [223, 210] on div "Delivery / Destination: [DATE] A4M c/o [MEDICAL_DATA] [GEOGRAPHIC_DATA] Attn:[P…" at bounding box center [284, 200] width 128 height 49
copy div "[MEDICAL_DATA] [GEOGRAPHIC_DATA][STREET_ADDRESS]"
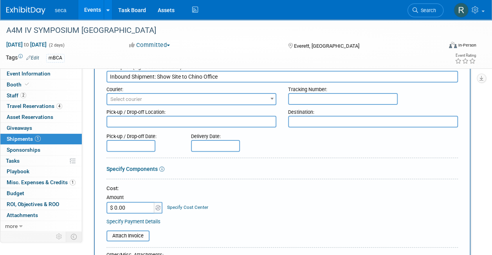
scroll to position [19, 0]
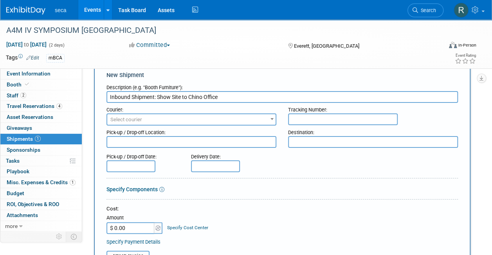
click at [177, 139] on textarea at bounding box center [192, 142] width 170 height 12
paste textarea "[MEDICAL_DATA] [GEOGRAPHIC_DATA][STREET_ADDRESS]"
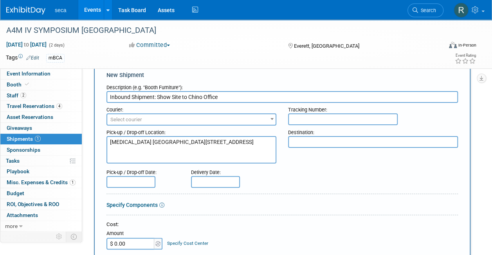
type textarea "[MEDICAL_DATA] [GEOGRAPHIC_DATA][STREET_ADDRESS]"
click at [336, 144] on textarea at bounding box center [373, 142] width 170 height 12
type textarea "seca Chino Office"
click at [128, 183] on input "text" at bounding box center [131, 182] width 49 height 12
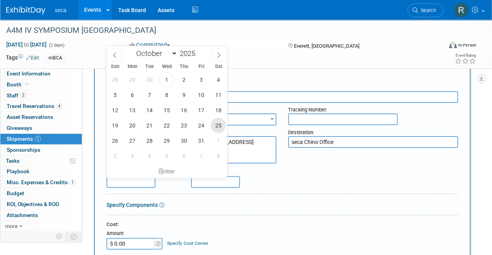
click at [215, 123] on span "25" at bounding box center [218, 125] width 15 height 15
type input "[DATE]"
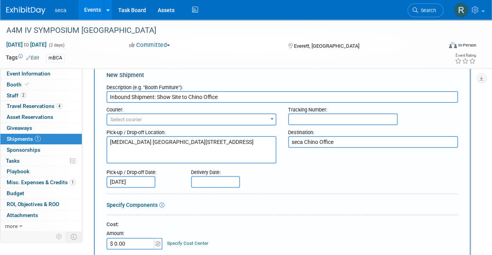
click at [286, 179] on div "Pick-up / Drop-off Date: [DATE] Delivery Date:" at bounding box center [282, 177] width 363 height 22
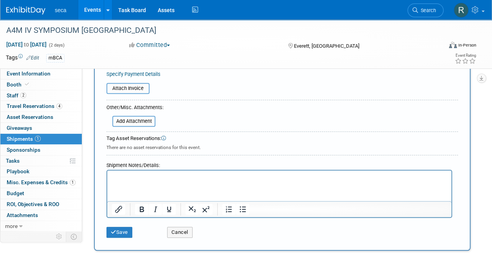
scroll to position [203, 0]
click at [245, 180] on p "Rich Text Area. Press ALT-0 for help." at bounding box center [279, 178] width 335 height 8
click at [146, 175] on p "Breakdown is [DATE] 4:45pm - 6:45pm." at bounding box center [279, 178] width 335 height 8
click at [124, 231] on button "Save" at bounding box center [120, 232] width 26 height 11
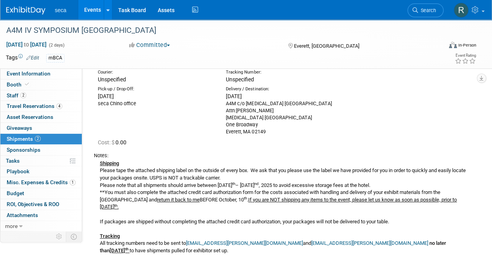
scroll to position [0, 0]
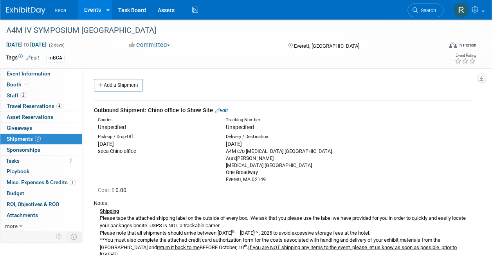
click at [226, 112] on link "Edit" at bounding box center [221, 111] width 13 height 6
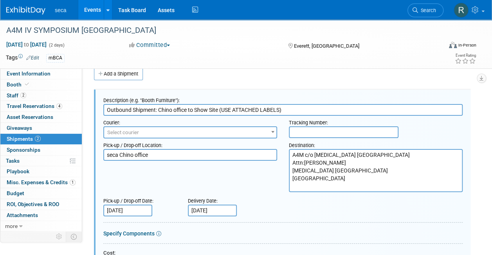
type input "Outbound Shipment: Chino office to Show Site (USE ATTACHED LABELS)"
click at [270, 191] on div "Pick-up / Drop-off Location: seca Chino office Destination: A4M c/o [MEDICAL_DA…" at bounding box center [283, 166] width 371 height 54
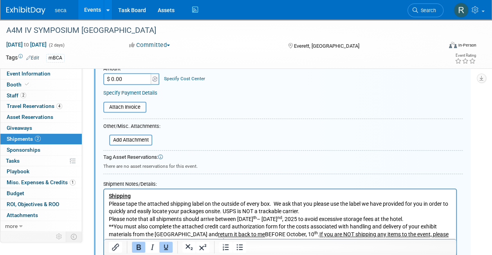
scroll to position [206, 0]
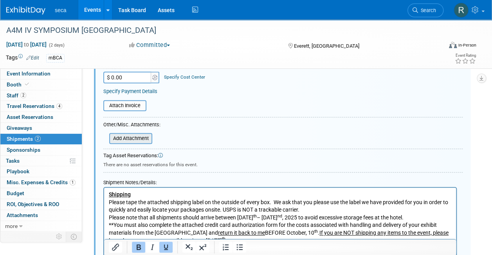
click at [143, 137] on input "file" at bounding box center [104, 138] width 93 height 9
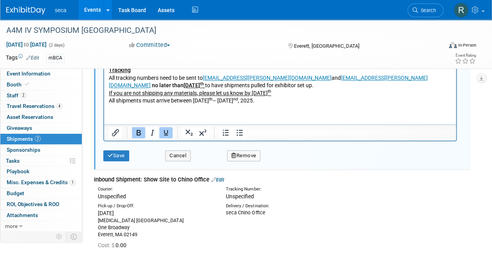
scroll to position [422, 0]
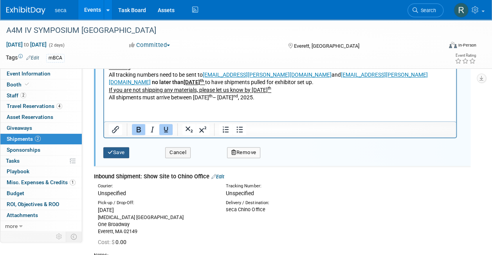
click at [117, 149] on button "Save" at bounding box center [116, 152] width 26 height 11
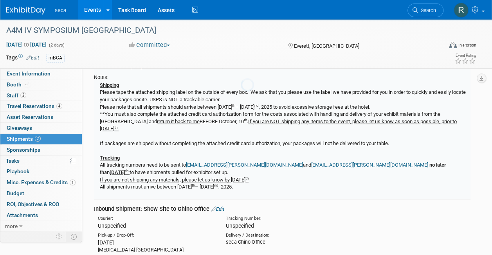
scroll to position [11, 0]
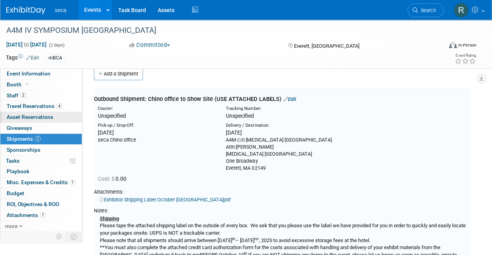
click at [50, 117] on span "Asset Reservations 0" at bounding box center [30, 117] width 47 height 6
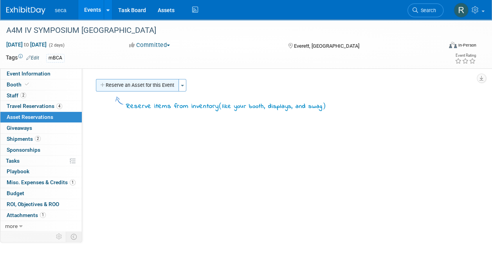
click at [126, 80] on button "Reserve an Asset for this Event" at bounding box center [137, 85] width 83 height 13
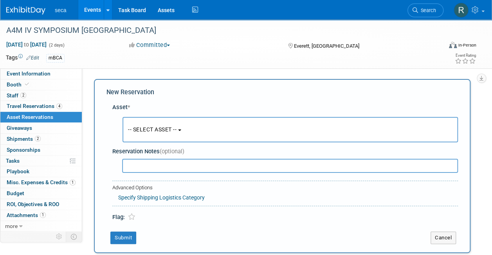
scroll to position [7, 0]
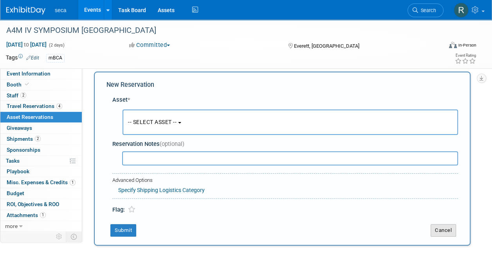
click at [446, 227] on button "Cancel" at bounding box center [443, 230] width 25 height 13
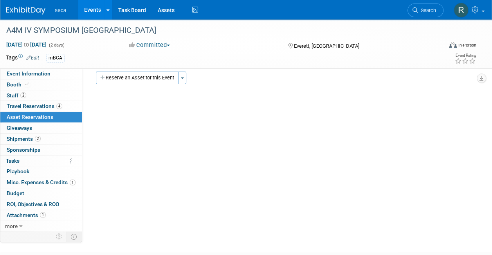
scroll to position [0, 0]
click at [183, 89] on button "Toggle Dropdown" at bounding box center [183, 85] width 8 height 13
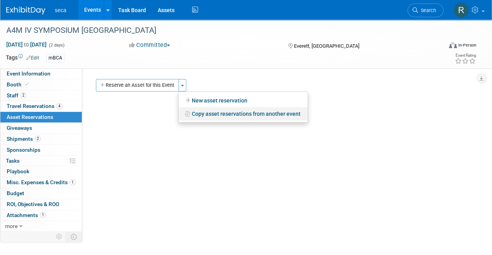
click at [211, 111] on link "Copy asset reservations from another event" at bounding box center [243, 113] width 129 height 13
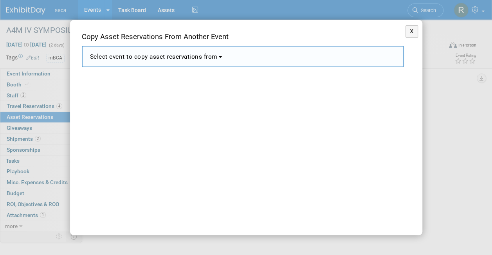
click at [184, 58] on span "Select event to copy asset reservations from" at bounding box center [154, 56] width 128 height 7
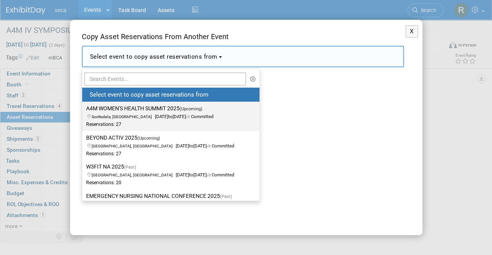
click at [168, 107] on label "A4M WOMEN'S HEALTH SUMMIT 2025 (Upcoming) [GEOGRAPHIC_DATA], [GEOGRAPHIC_DATA] …" at bounding box center [169, 116] width 166 height 26
click at [83, 107] on input "A4M WOMEN'S HEALTH SUMMIT 2025 (Upcoming) [GEOGRAPHIC_DATA], [GEOGRAPHIC_DATA] …" at bounding box center [80, 108] width 5 height 5
select select "11146239"
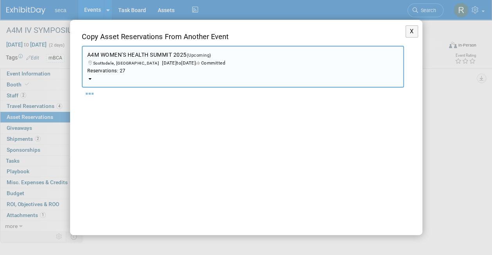
select select "9"
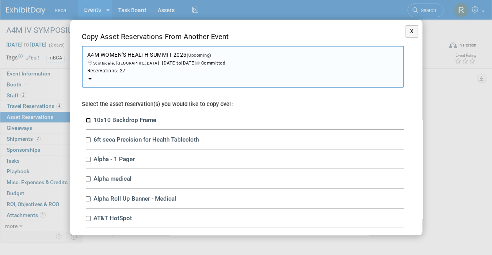
click at [89, 120] on input "10x10 Backdrop Frame" at bounding box center [88, 120] width 5 height 5
checkbox input "true"
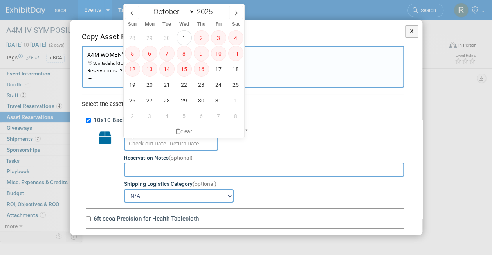
click at [150, 145] on input "text" at bounding box center [171, 144] width 94 height 14
click at [165, 87] on span "21" at bounding box center [166, 84] width 15 height 15
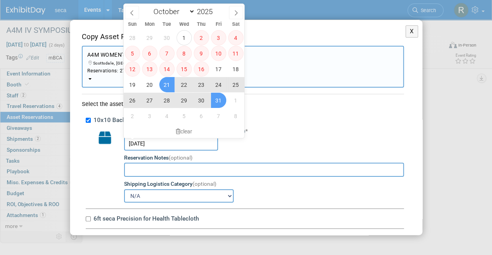
click at [219, 100] on span "31" at bounding box center [218, 100] width 15 height 15
type input "[DATE] to [DATE]"
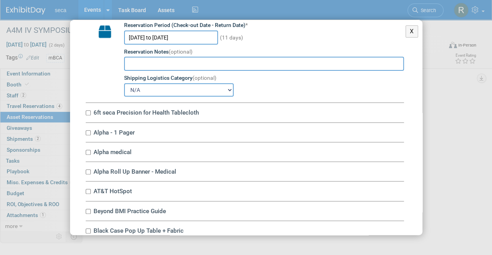
scroll to position [107, 0]
click at [87, 112] on input "6ft seca Precision for Health Tablecloth" at bounding box center [88, 112] width 5 height 5
checkbox input "true"
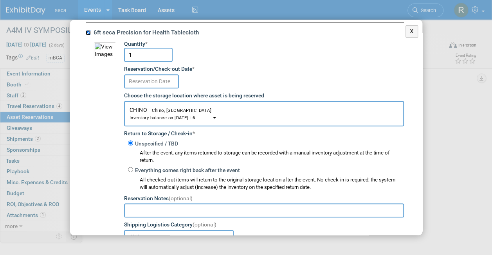
scroll to position [187, 0]
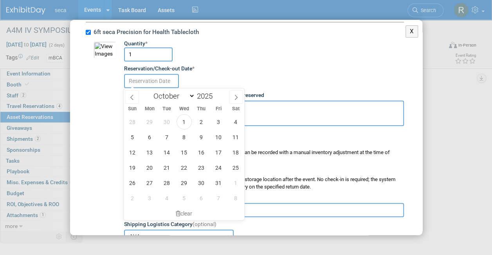
click at [155, 85] on input "text" at bounding box center [151, 81] width 55 height 14
click at [167, 167] on span "21" at bounding box center [166, 167] width 15 height 15
type input "[DATE]"
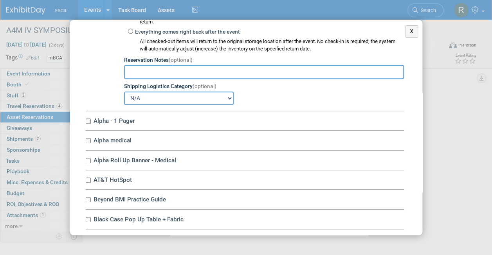
scroll to position [365, 0]
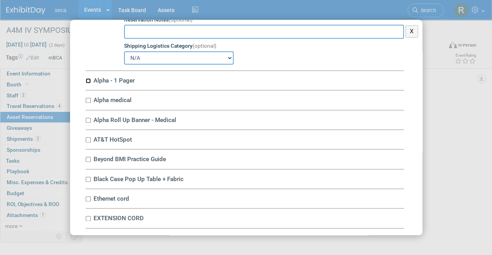
click at [87, 80] on input "Alpha - 1 Pager" at bounding box center [88, 80] width 5 height 5
checkbox input "true"
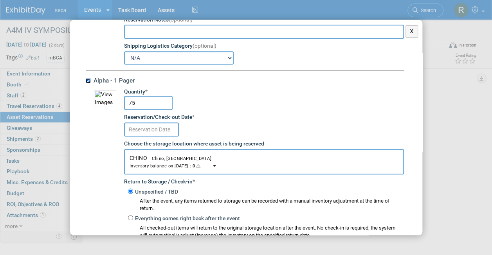
scroll to position [412, 0]
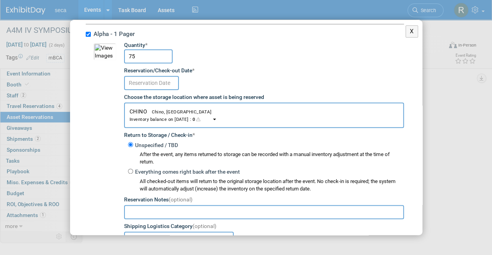
click at [150, 55] on input "75" at bounding box center [148, 56] width 49 height 14
type input "7"
type input "50"
click at [153, 83] on input "text" at bounding box center [151, 83] width 55 height 14
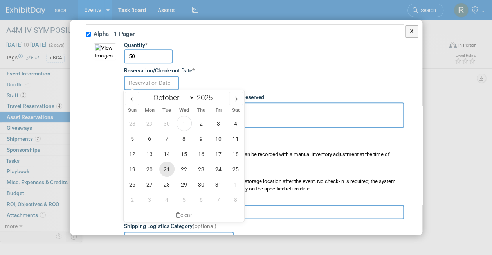
click at [168, 166] on span "21" at bounding box center [166, 169] width 15 height 15
type input "[DATE]"
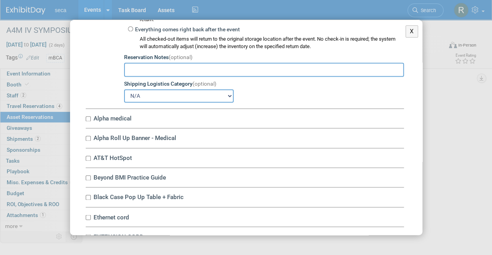
scroll to position [557, 0]
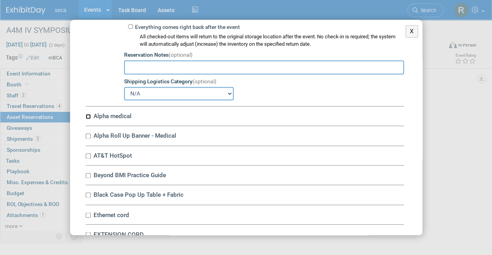
click at [89, 115] on input "Alpha medical" at bounding box center [88, 116] width 5 height 5
checkbox input "true"
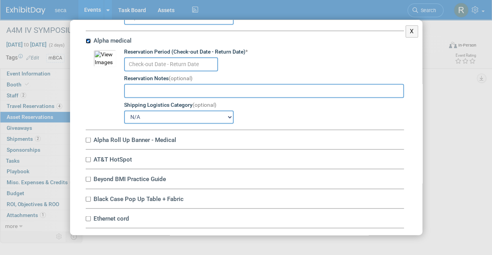
scroll to position [633, 0]
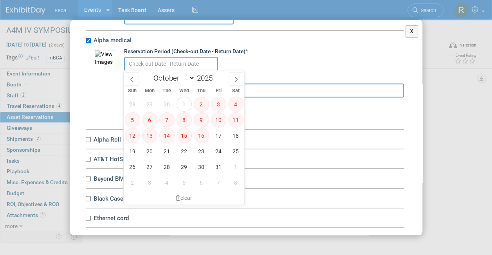
click at [155, 67] on input "text" at bounding box center [171, 64] width 94 height 14
click at [170, 152] on span "21" at bounding box center [166, 151] width 15 height 15
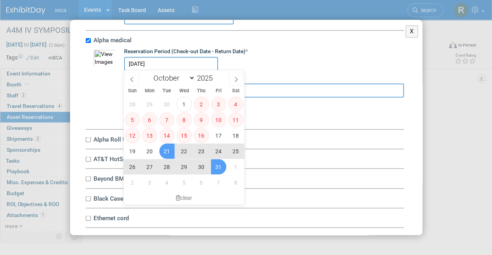
click at [214, 168] on span "31" at bounding box center [218, 166] width 15 height 15
type input "[DATE] to [DATE]"
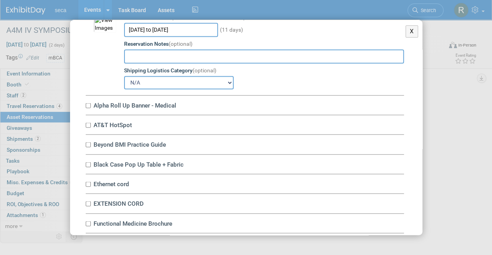
scroll to position [672, 0]
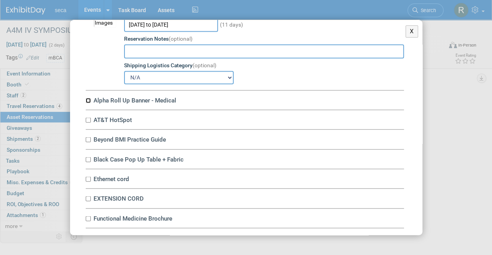
click at [89, 99] on input "Alpha Roll Up Banner - Medical" at bounding box center [88, 100] width 5 height 5
checkbox input "true"
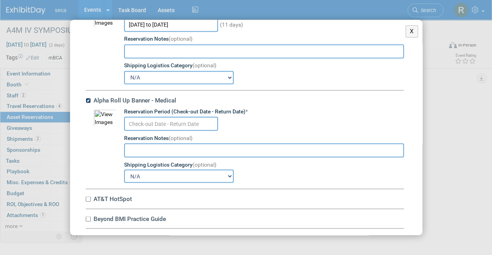
scroll to position [730, 0]
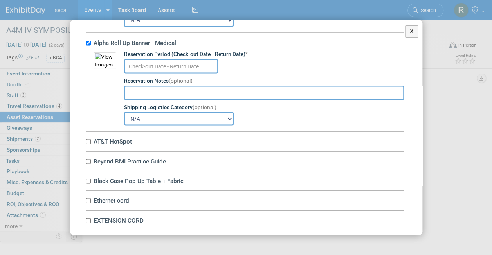
click at [148, 68] on input "text" at bounding box center [171, 66] width 94 height 14
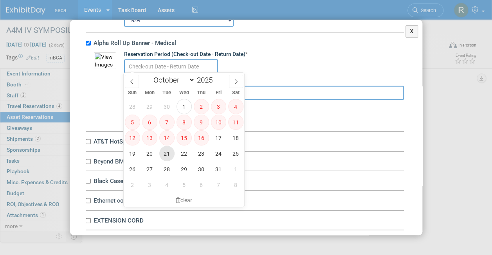
click at [170, 153] on span "21" at bounding box center [166, 153] width 15 height 15
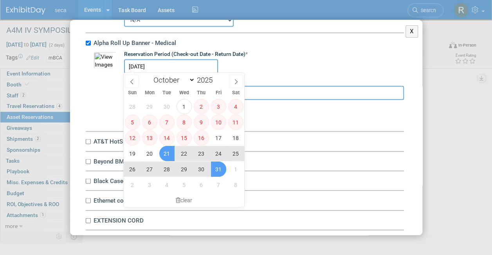
click at [220, 175] on span "31" at bounding box center [218, 169] width 15 height 15
type input "[DATE] to [DATE]"
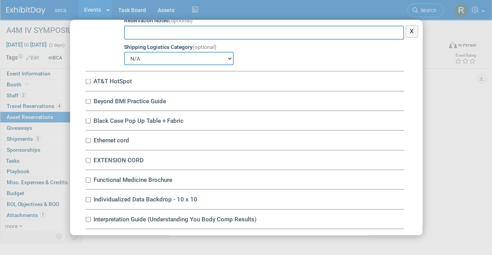
scroll to position [790, 0]
click at [90, 79] on input "AT&T HotSpot" at bounding box center [88, 81] width 5 height 5
checkbox input "true"
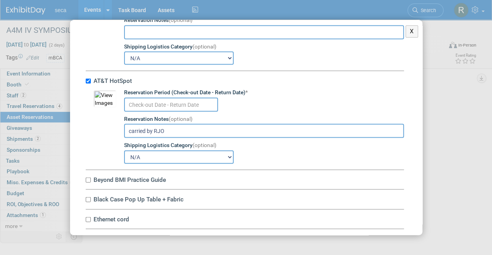
click at [146, 98] on input "text" at bounding box center [171, 105] width 94 height 14
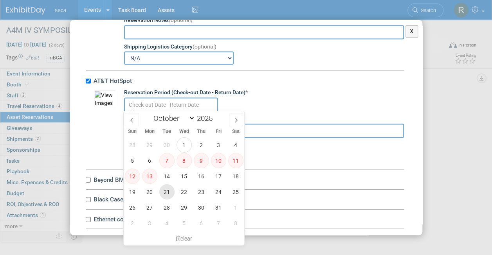
click at [166, 188] on span "21" at bounding box center [166, 191] width 15 height 15
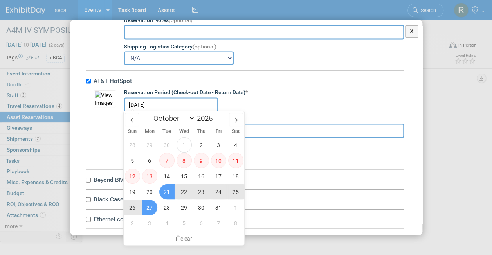
click at [152, 206] on span "27" at bounding box center [149, 207] width 15 height 15
type input "[DATE] to [DATE]"
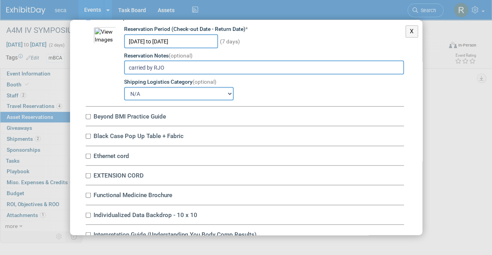
scroll to position [880, 0]
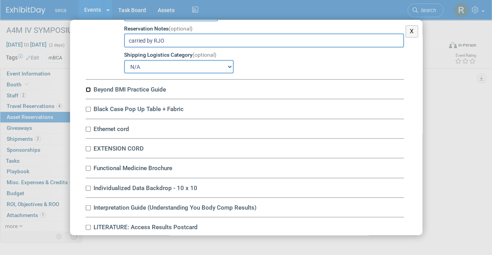
click at [87, 89] on input "Beyond BMI Practice Guide" at bounding box center [88, 89] width 5 height 5
checkbox input "true"
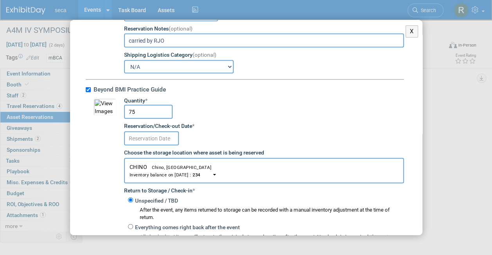
click at [140, 110] on input "75" at bounding box center [148, 112] width 49 height 14
type input "7"
type input "50"
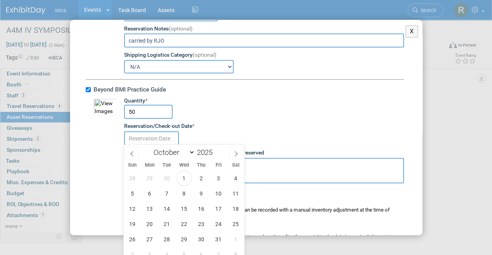
click at [147, 139] on input "text" at bounding box center [151, 139] width 55 height 14
click at [169, 217] on span "21" at bounding box center [166, 224] width 15 height 15
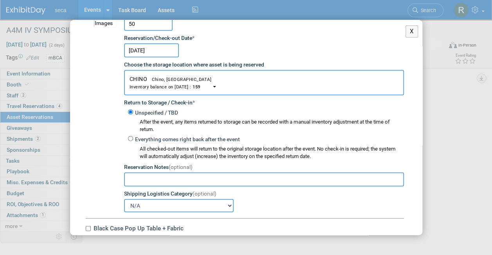
scroll to position [933, 0]
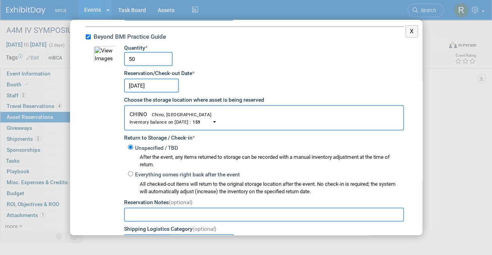
click at [143, 86] on input "[DATE]" at bounding box center [151, 86] width 55 height 14
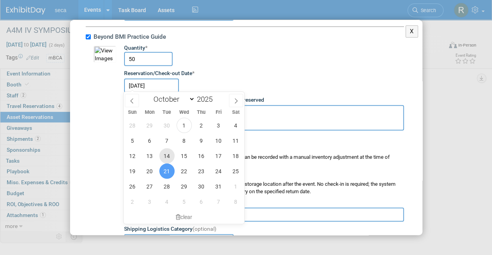
click at [166, 152] on span "14" at bounding box center [166, 155] width 15 height 15
type input "[DATE]"
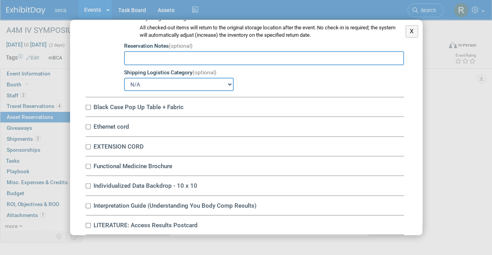
scroll to position [1092, 0]
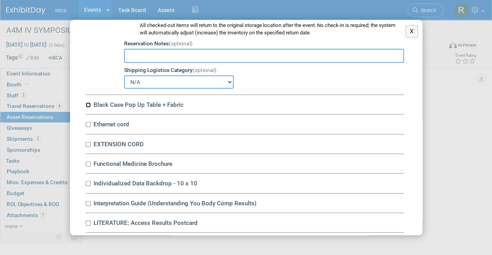
click at [90, 103] on input "Black Case Pop Up Table + Fabric" at bounding box center [88, 105] width 5 height 5
checkbox input "true"
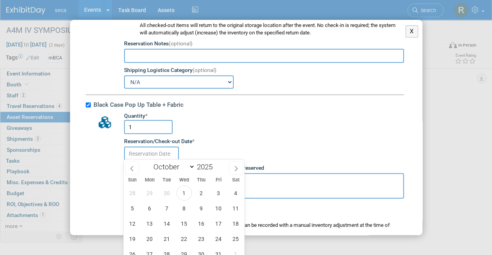
click at [156, 153] on input "text" at bounding box center [151, 154] width 55 height 14
click at [172, 221] on span "14" at bounding box center [166, 223] width 15 height 15
type input "[DATE]"
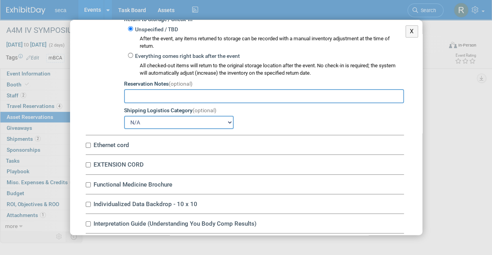
scroll to position [1281, 0]
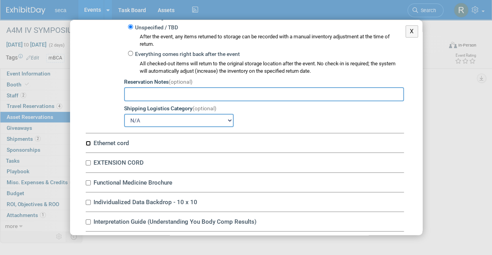
click at [86, 143] on input "Ethernet cord" at bounding box center [88, 143] width 5 height 5
checkbox input "true"
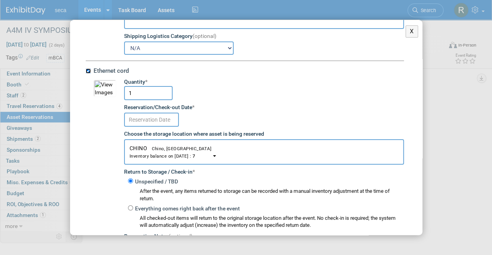
scroll to position [1362, 0]
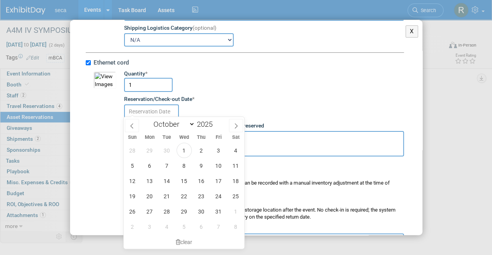
click at [161, 108] on input "text" at bounding box center [151, 112] width 55 height 14
click at [168, 185] on span "14" at bounding box center [166, 181] width 15 height 15
type input "[DATE]"
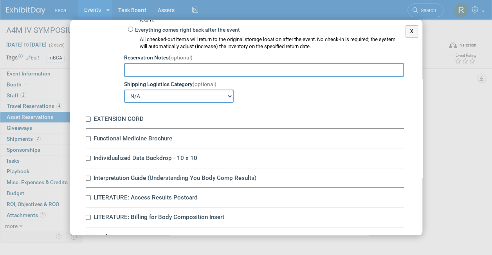
scroll to position [1533, 0]
click at [87, 116] on input "EXTENSION CORD" at bounding box center [88, 118] width 5 height 5
checkbox input "true"
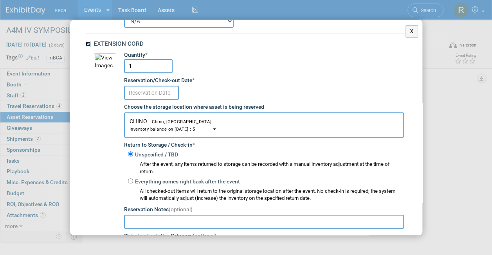
scroll to position [1608, 0]
click at [141, 92] on input "text" at bounding box center [151, 92] width 55 height 14
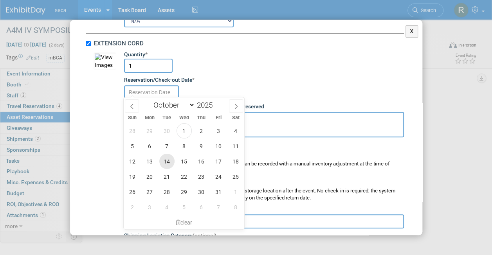
click at [167, 162] on span "14" at bounding box center [166, 161] width 15 height 15
type input "[DATE]"
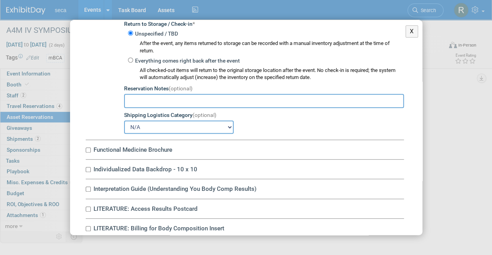
scroll to position [1730, 0]
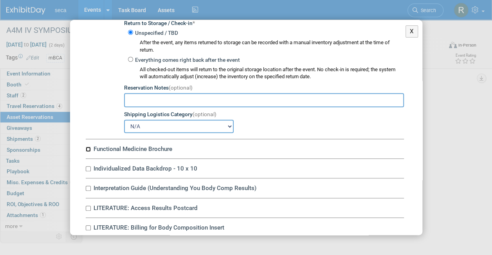
click at [87, 147] on input "Functional Medicine Brochure" at bounding box center [88, 149] width 5 height 5
checkbox input "true"
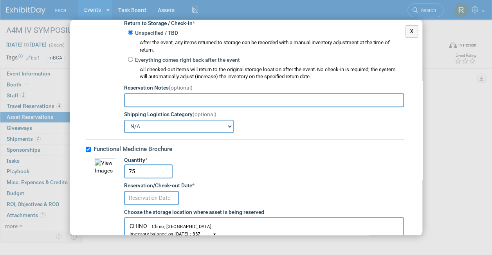
click at [143, 164] on input "75" at bounding box center [148, 171] width 49 height 14
type input "7"
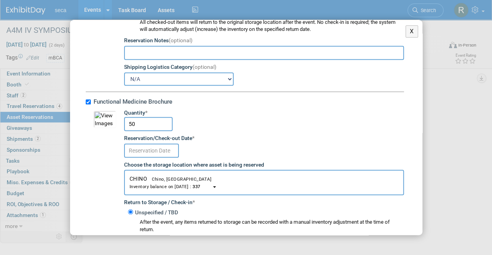
scroll to position [1777, 0]
type input "50"
click at [145, 154] on td "Quantity * 50 Reservation/Check-out Date * Choose the storage location where as…" at bounding box center [260, 211] width 288 height 204
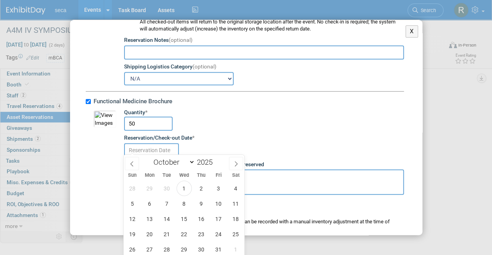
click at [148, 149] on input "text" at bounding box center [151, 150] width 55 height 14
click at [164, 219] on span "14" at bounding box center [166, 218] width 15 height 15
type input "[DATE]"
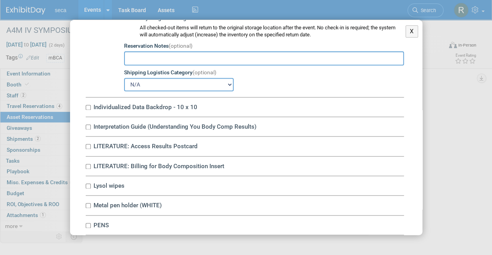
scroll to position [1999, 0]
click at [87, 105] on input "Individualized Data Backdrop - 10 x 10" at bounding box center [88, 107] width 5 height 5
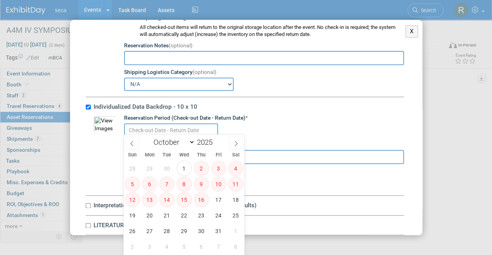
click at [163, 124] on input "text" at bounding box center [171, 130] width 94 height 14
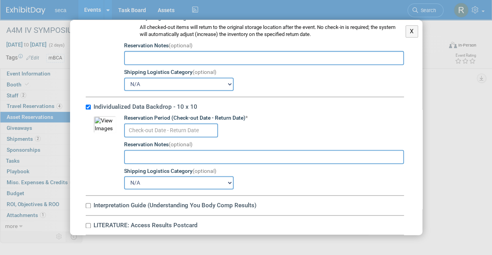
click at [113, 167] on td "10051572-10727284-2cd4b803-04bf-4225-b82d-77426f2a2c29.jpg" at bounding box center [105, 151] width 23 height 75
click at [88, 105] on input "Individualized Data Backdrop - 10 x 10" at bounding box center [88, 107] width 5 height 5
checkbox input "false"
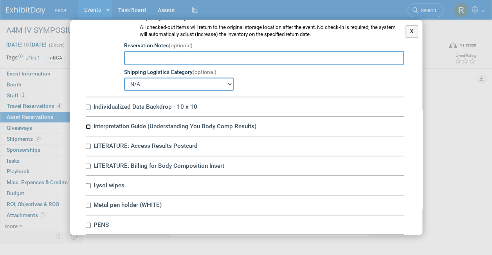
click at [89, 124] on input "Interpretation Guide (Understanding You Body Comp Results)" at bounding box center [88, 126] width 5 height 5
checkbox input "true"
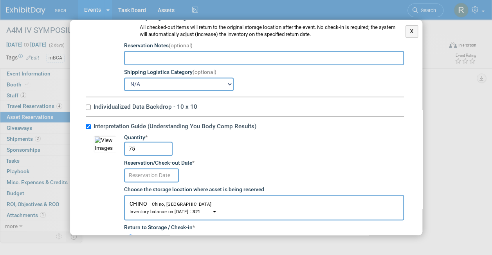
click at [144, 143] on input "75" at bounding box center [148, 149] width 49 height 14
type input "7"
type input "50"
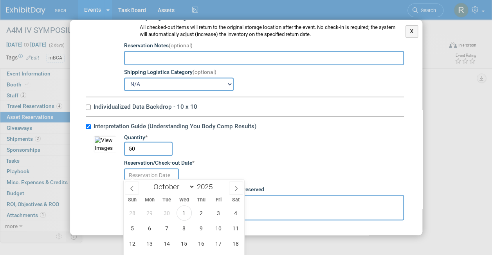
click at [145, 169] on input "text" at bounding box center [151, 175] width 55 height 14
click at [170, 241] on span "14" at bounding box center [166, 243] width 15 height 15
type input "[DATE]"
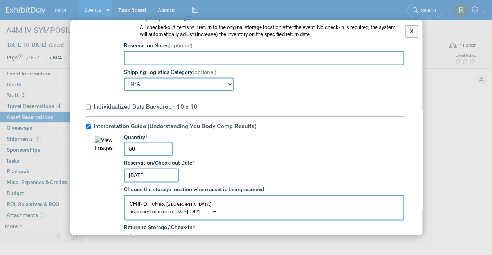
click at [114, 204] on td "10051572-10727575-65525e00-2cd0-487e-b1a4-8677b2112752.jpg" at bounding box center [105, 236] width 23 height 204
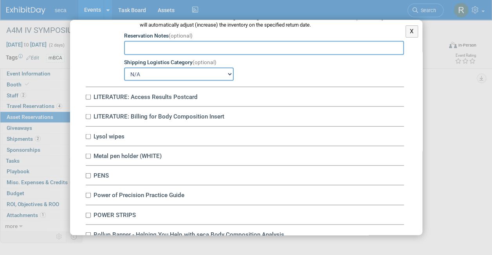
scroll to position [2256, 0]
click at [88, 94] on input "LITERATURE: Access Results Postcard" at bounding box center [88, 96] width 5 height 5
checkbox input "true"
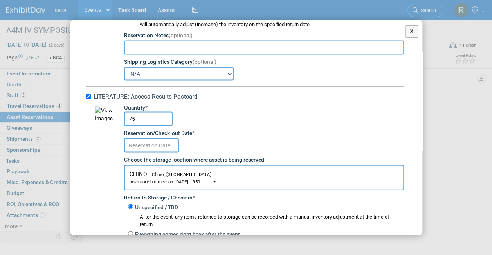
click at [143, 112] on input "75" at bounding box center [148, 119] width 49 height 14
type input "7"
type input "50"
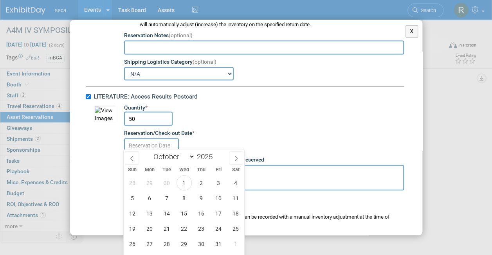
click at [146, 145] on input "text" at bounding box center [151, 146] width 55 height 14
click at [165, 205] on span "7" at bounding box center [166, 198] width 15 height 15
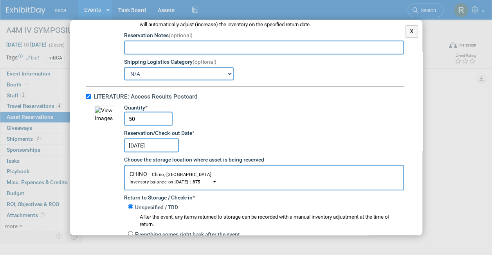
click at [142, 139] on input "[DATE]" at bounding box center [151, 146] width 55 height 14
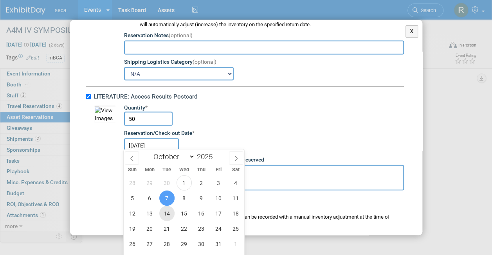
click at [166, 209] on span "14" at bounding box center [166, 213] width 15 height 15
type input "[DATE]"
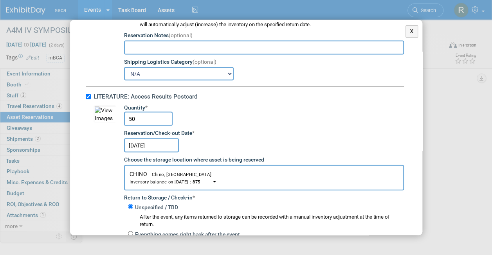
click at [119, 190] on td "Quantity * 50 Reservation/Check-out Date * [DATE] Choose the storage location w…" at bounding box center [260, 206] width 288 height 204
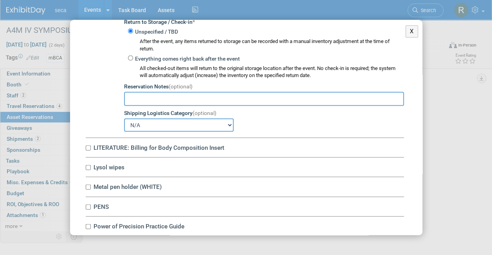
scroll to position [2445, 0]
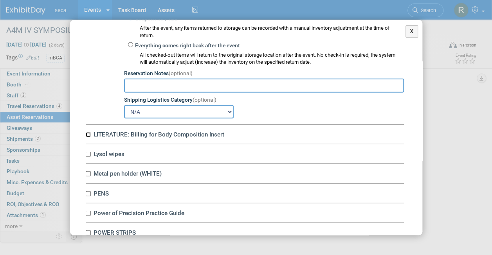
click at [87, 132] on input "LITERATURE: Billing for Body Composition Insert" at bounding box center [88, 134] width 5 height 5
checkbox input "true"
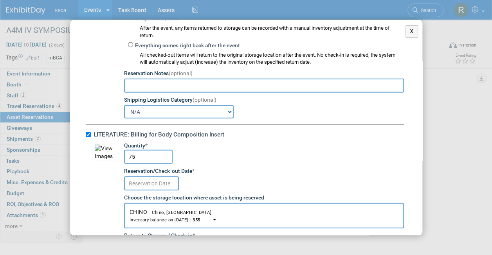
click at [137, 151] on input "75" at bounding box center [148, 157] width 49 height 14
type input "7"
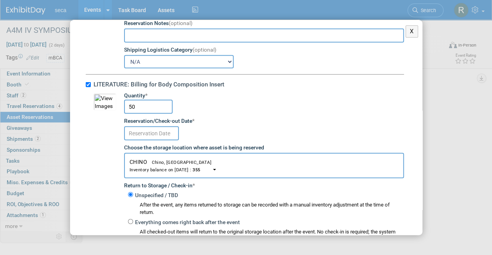
type input "50"
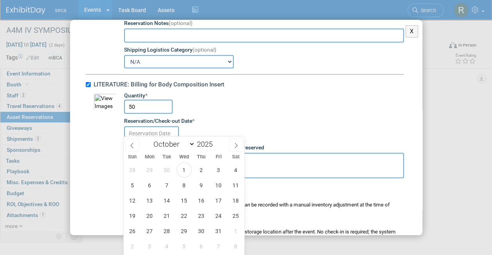
click at [142, 127] on input "text" at bounding box center [151, 134] width 55 height 14
click at [167, 197] on span "14" at bounding box center [166, 200] width 15 height 15
type input "[DATE]"
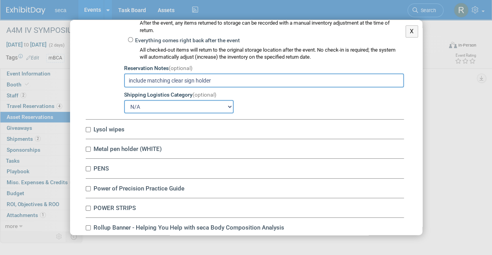
scroll to position [2714, 0]
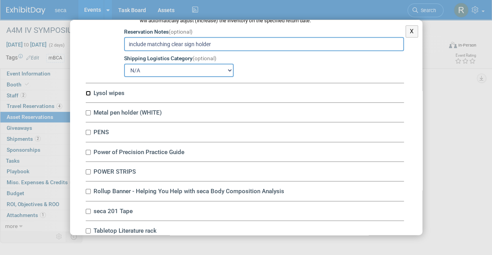
click at [86, 91] on input "Lysol wipes" at bounding box center [88, 93] width 5 height 5
checkbox input "true"
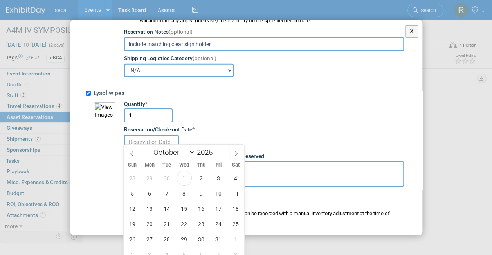
click at [139, 135] on input "text" at bounding box center [151, 142] width 55 height 14
click at [170, 203] on span "14" at bounding box center [166, 208] width 15 height 15
type input "[DATE]"
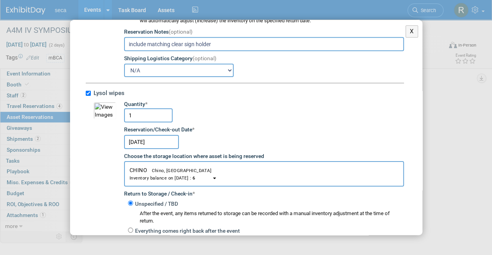
click at [99, 179] on td "10051572-10726846-60d19e80-7f56-4c72-a97c-d7d685df10ba.jpg" at bounding box center [105, 203] width 23 height 204
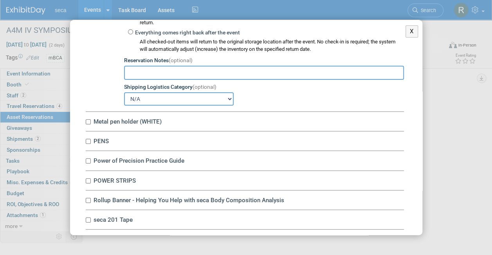
scroll to position [2924, 0]
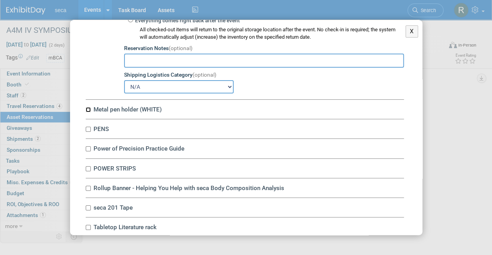
click at [87, 107] on input "Metal pen holder (WHITE)" at bounding box center [88, 109] width 5 height 5
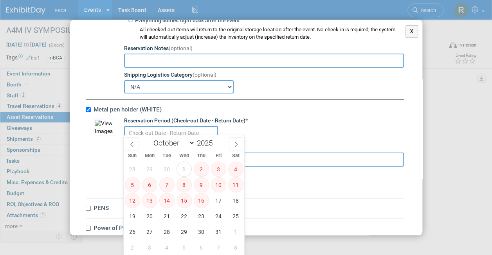
click at [141, 128] on input "text" at bounding box center [171, 133] width 94 height 14
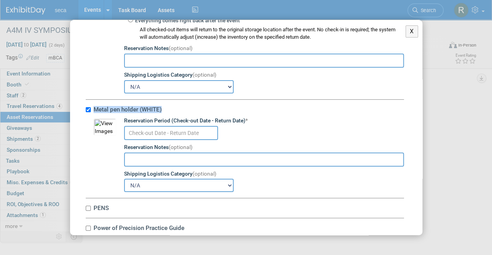
drag, startPoint x: 105, startPoint y: 164, endPoint x: 88, endPoint y: 103, distance: 63.4
click at [88, 103] on div "Metal pen holder (WHITE) 10051572-10726523-b302bf1e-6dd5-4cce-9024-0ffa13c86648…" at bounding box center [245, 149] width 318 height 99
click at [88, 107] on input "Metal pen holder (WHITE)" at bounding box center [88, 109] width 5 height 5
checkbox input "false"
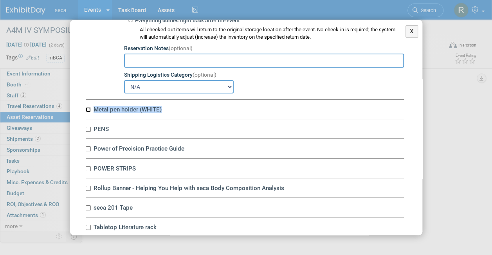
scroll to position [2981, 0]
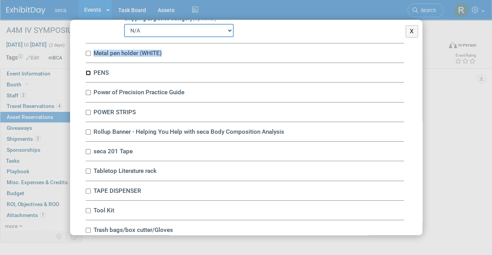
click at [87, 70] on input "PENS" at bounding box center [88, 72] width 5 height 5
checkbox input "true"
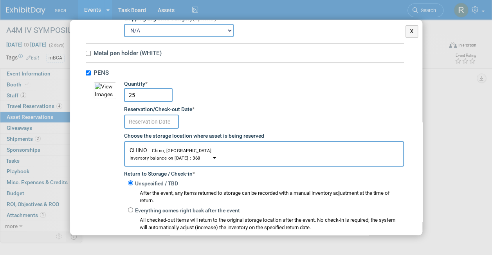
click at [150, 93] on input "25" at bounding box center [148, 95] width 49 height 14
type input "2"
type input "15"
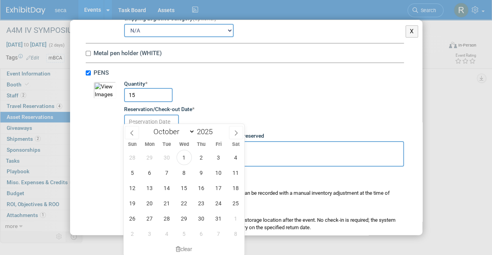
click at [146, 118] on input "text" at bounding box center [151, 122] width 55 height 14
click at [165, 191] on span "14" at bounding box center [166, 188] width 15 height 15
type input "[DATE]"
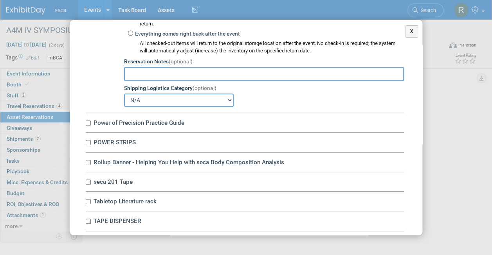
scroll to position [3158, 0]
click at [89, 120] on input "Power of Precision Practice Guide" at bounding box center [88, 122] width 5 height 5
checkbox input "true"
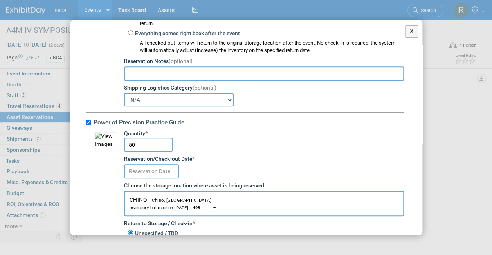
click at [143, 138] on input "50" at bounding box center [148, 145] width 49 height 14
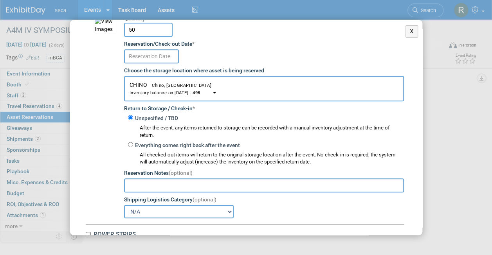
scroll to position [3289, 0]
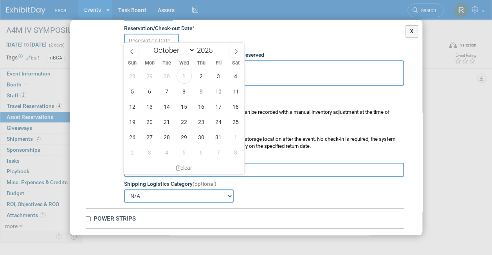
click at [145, 38] on input "text" at bounding box center [151, 41] width 55 height 14
click at [166, 101] on span "14" at bounding box center [166, 106] width 15 height 15
type input "[DATE]"
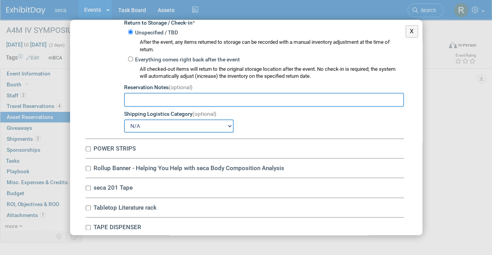
scroll to position [3390, 0]
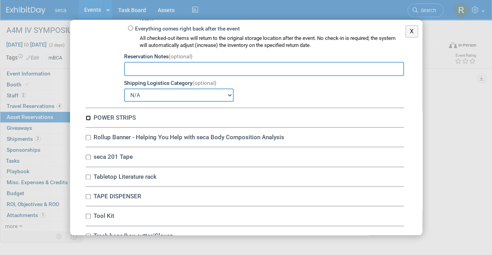
click at [89, 116] on input "POWER STRIPS" at bounding box center [88, 118] width 5 height 5
checkbox input "true"
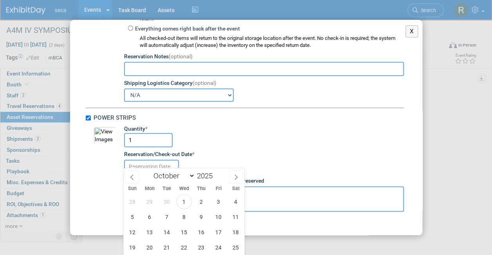
click at [143, 161] on input "text" at bounding box center [151, 167] width 55 height 14
click at [168, 230] on span "14" at bounding box center [166, 232] width 15 height 15
type input "[DATE]"
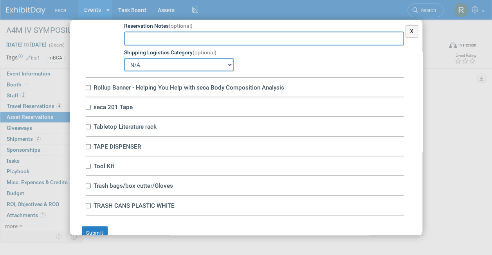
scroll to position [3653, 0]
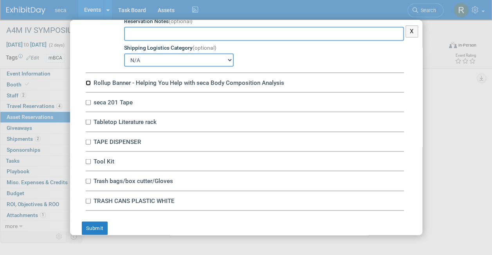
click at [90, 80] on input "Rollup Banner - Helping You Help with seca Body Composition Analysis" at bounding box center [88, 82] width 5 height 5
checkbox input "true"
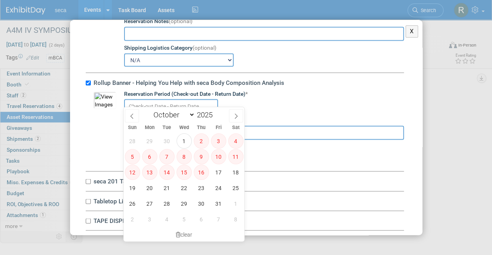
click at [143, 99] on input "text" at bounding box center [171, 106] width 94 height 14
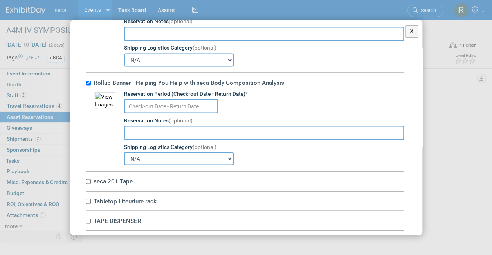
click at [102, 140] on td "10051572-10726923-97b62ff0-d8af-43bb-ac87-2003cd088eea.jpg" at bounding box center [105, 127] width 23 height 75
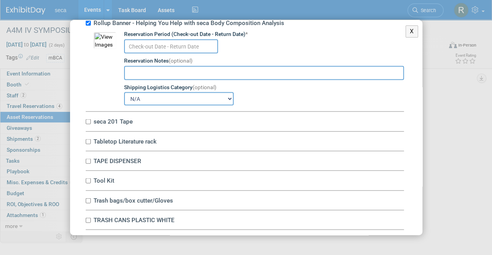
scroll to position [3715, 0]
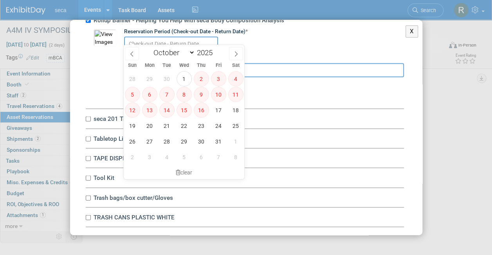
click at [139, 37] on input "text" at bounding box center [171, 44] width 94 height 14
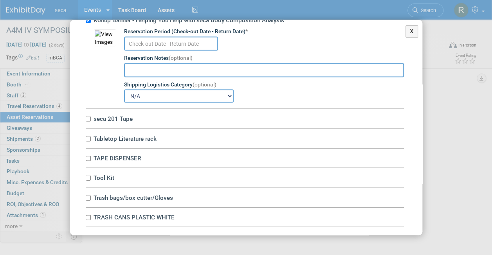
click at [116, 64] on td "Reservation Period (Check-out Date - Return Date) * Reservation Notes (optional…" at bounding box center [260, 65] width 288 height 75
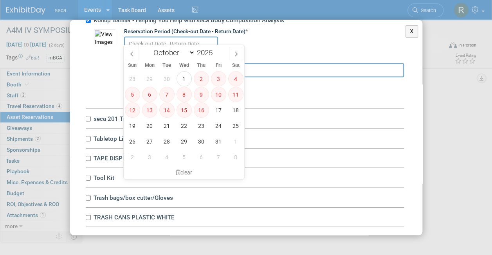
click at [148, 38] on input "text" at bounding box center [171, 44] width 94 height 14
click at [103, 78] on td "10051572-10726923-97b62ff0-d8af-43bb-ac87-2003cd088eea.jpg" at bounding box center [105, 65] width 23 height 75
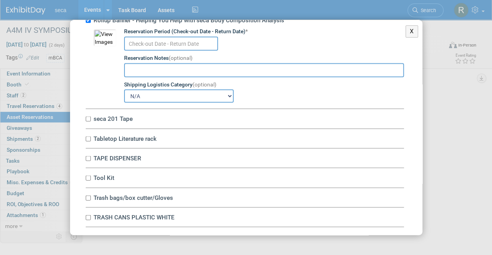
click at [139, 69] on input "text" at bounding box center [264, 70] width 280 height 14
type input "Ship directly to A4M IV Symp"
click at [113, 69] on td "10051572-10726923-97b62ff0-d8af-43bb-ac87-2003cd088eea.jpg" at bounding box center [105, 65] width 23 height 75
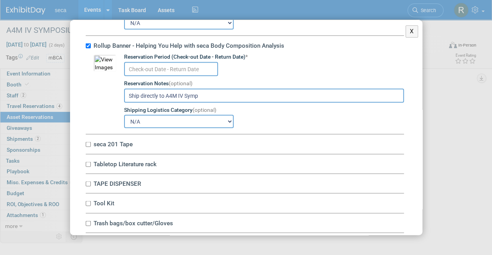
scroll to position [3689, 0]
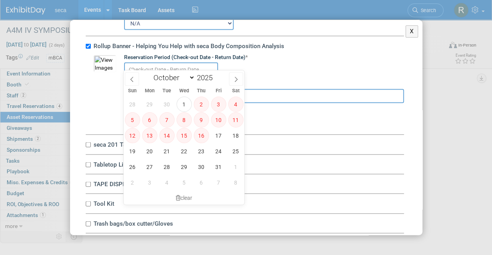
click at [148, 62] on input "text" at bounding box center [171, 69] width 94 height 14
click at [220, 139] on span "17" at bounding box center [218, 135] width 15 height 15
type input "[DATE]"
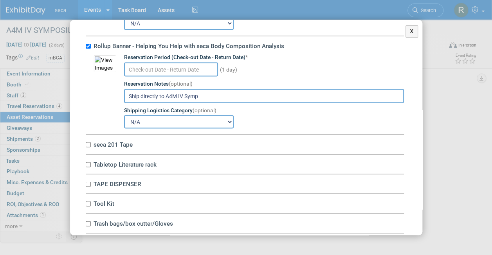
click at [104, 108] on td "10051572-10726923-97b62ff0-d8af-43bb-ac87-2003cd088eea.jpg" at bounding box center [105, 90] width 23 height 75
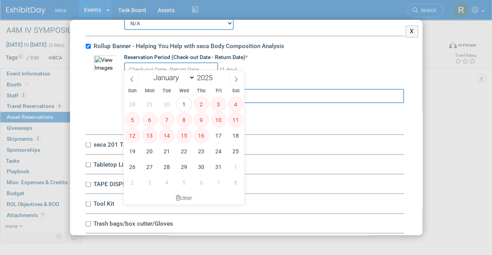
click at [144, 62] on input "text" at bounding box center [171, 69] width 94 height 14
click at [221, 137] on span "17" at bounding box center [218, 135] width 15 height 15
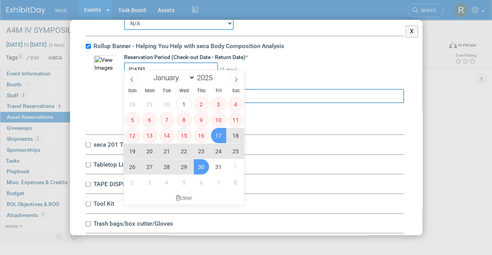
click at [204, 171] on span "30" at bounding box center [201, 166] width 15 height 15
type input "[DATE] to [DATE]"
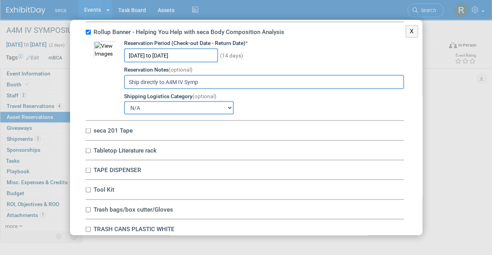
scroll to position [3697, 0]
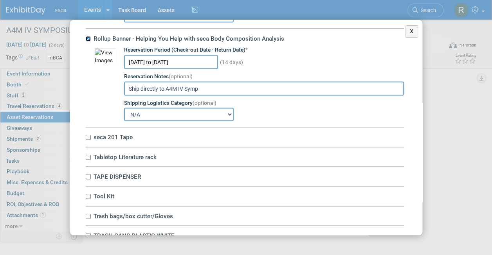
click at [89, 36] on input "Rollup Banner - Helping You Help with seca Body Composition Analysis" at bounding box center [88, 38] width 5 height 5
checkbox input "false"
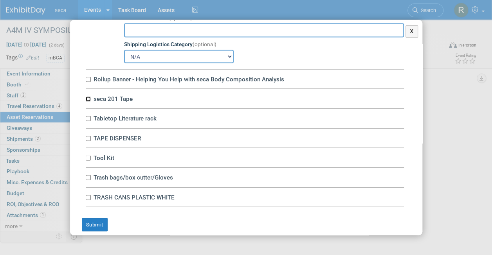
click at [89, 96] on input "seca 201 Tape" at bounding box center [88, 98] width 5 height 5
checkbox input "true"
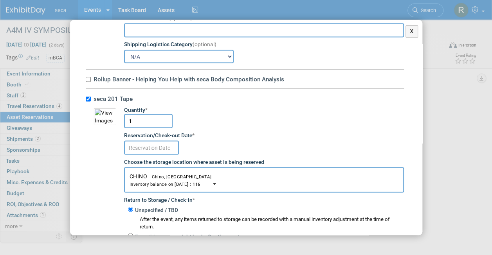
click at [143, 114] on input "1" at bounding box center [148, 121] width 49 height 14
type input "3"
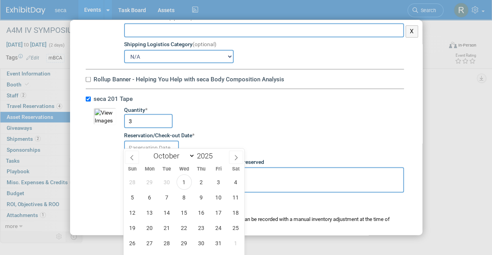
click at [146, 141] on input "text" at bounding box center [151, 148] width 55 height 14
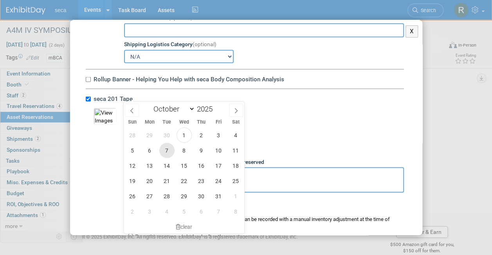
scroll to position [51, 0]
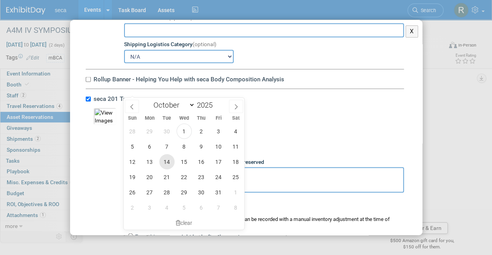
click at [168, 161] on span "14" at bounding box center [166, 161] width 15 height 15
type input "[DATE]"
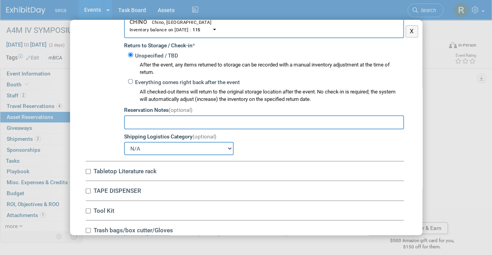
scroll to position [3811, 0]
click at [88, 168] on input "Tabletop Literature rack" at bounding box center [88, 170] width 5 height 5
checkbox input "true"
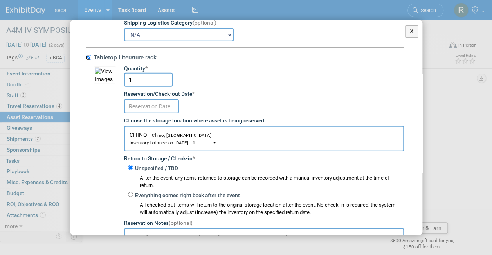
scroll to position [3925, 0]
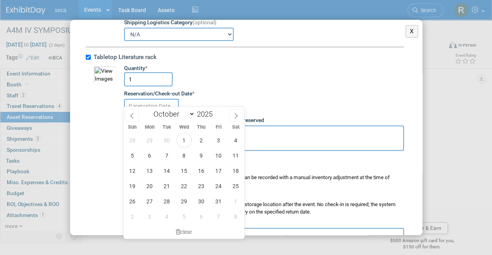
click at [144, 99] on input "text" at bounding box center [151, 106] width 55 height 14
click at [166, 169] on span "14" at bounding box center [166, 170] width 15 height 15
type input "[DATE]"
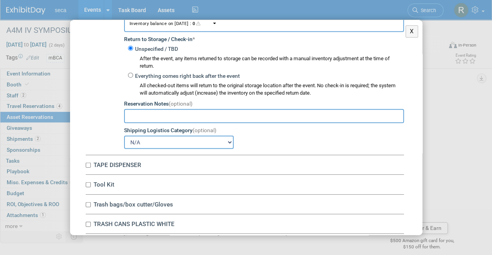
scroll to position [4070, 0]
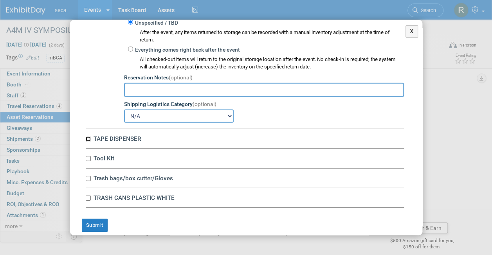
click at [89, 137] on input "TAPE DISPENSER" at bounding box center [88, 139] width 5 height 5
checkbox input "true"
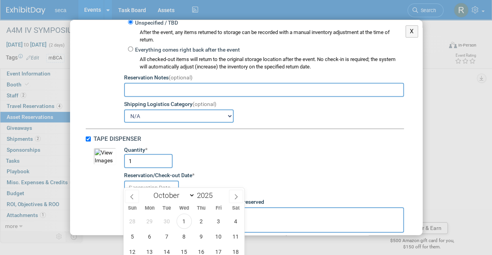
click at [157, 181] on input "text" at bounding box center [151, 188] width 55 height 14
click at [169, 250] on span "14" at bounding box center [166, 251] width 15 height 15
type input "[DATE]"
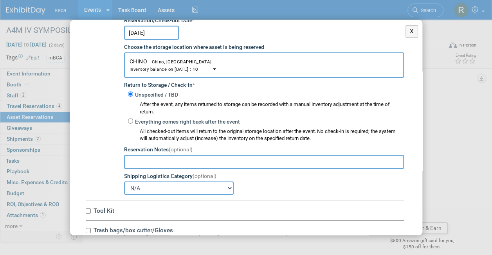
scroll to position [4278, 0]
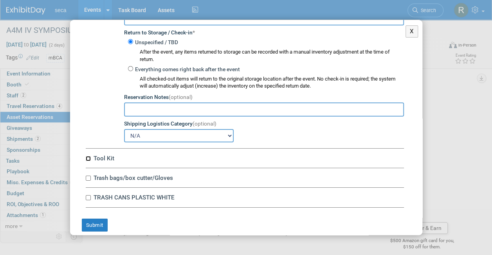
click at [89, 156] on input "Tool Kit" at bounding box center [88, 158] width 5 height 5
checkbox input "true"
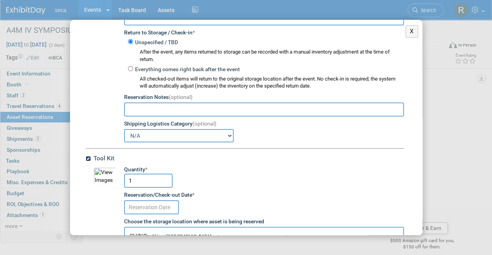
scroll to position [4364, 0]
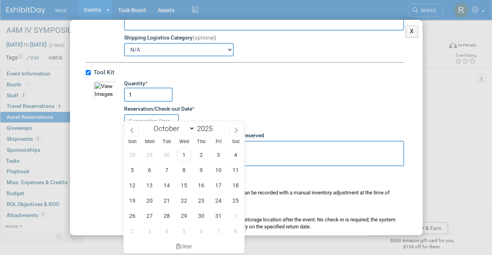
click at [139, 114] on input "text" at bounding box center [151, 121] width 55 height 14
click at [167, 189] on span "14" at bounding box center [166, 185] width 15 height 15
type input "[DATE]"
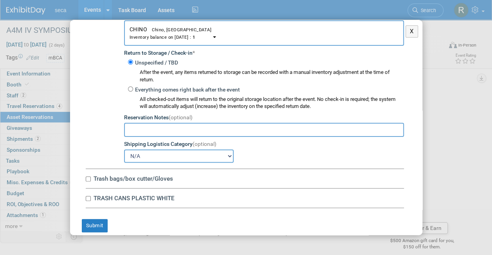
scroll to position [60, 0]
click at [87, 177] on input "Trash bags/box cutter/Gloves" at bounding box center [88, 179] width 5 height 5
checkbox input "true"
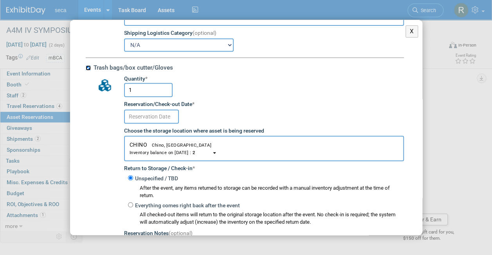
scroll to position [4596, 0]
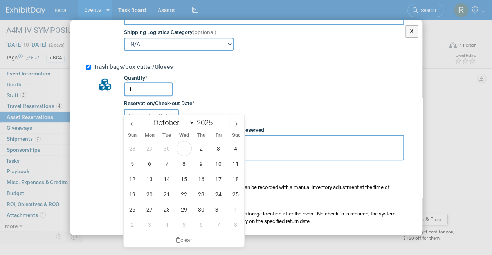
click at [139, 110] on input "text" at bounding box center [151, 116] width 55 height 14
click at [165, 179] on span "14" at bounding box center [166, 179] width 15 height 15
type input "[DATE]"
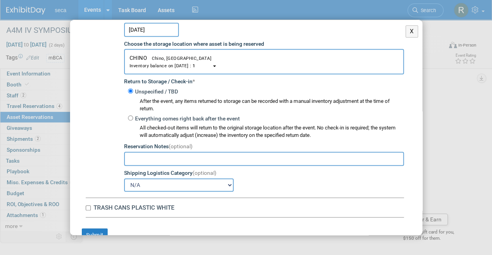
scroll to position [4692, 0]
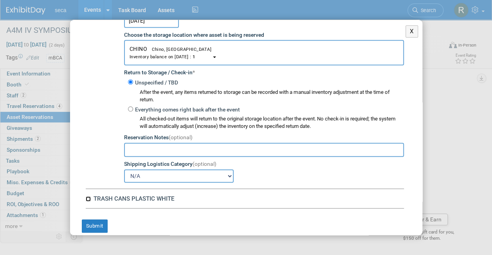
click at [88, 197] on input "TRASH CANS PLASTIC WHITE" at bounding box center [88, 199] width 5 height 5
checkbox input "true"
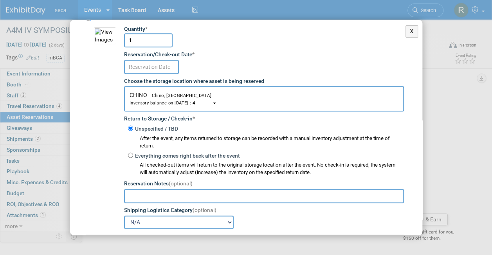
scroll to position [4874, 0]
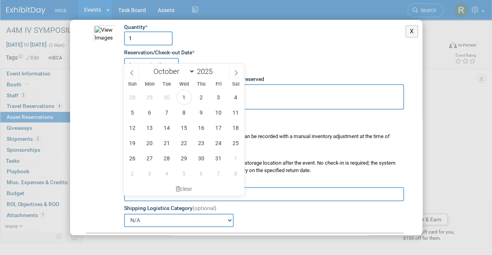
click at [151, 58] on input "text" at bounding box center [151, 65] width 55 height 14
click at [166, 127] on span "14" at bounding box center [166, 127] width 15 height 15
type input "[DATE]"
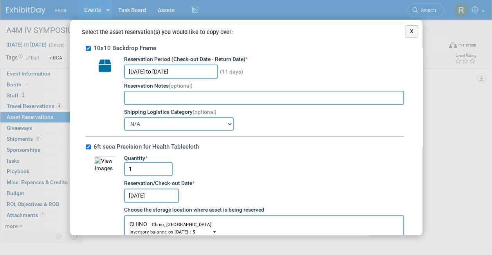
scroll to position [72, 0]
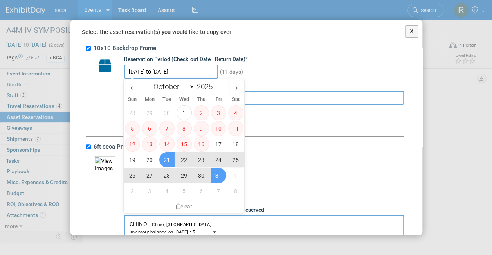
click at [144, 70] on input "[DATE] to [DATE]" at bounding box center [171, 72] width 94 height 14
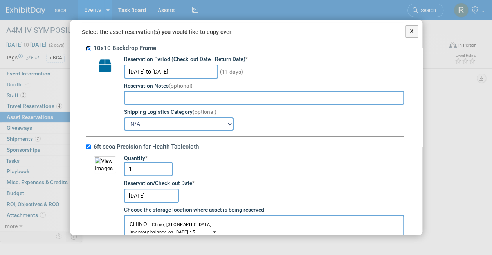
click at [88, 46] on input "10x10 Backdrop Frame" at bounding box center [88, 48] width 5 height 5
checkbox input "false"
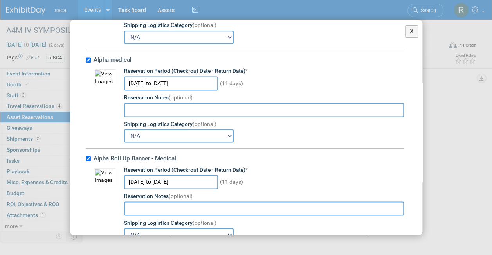
scroll to position [532, 0]
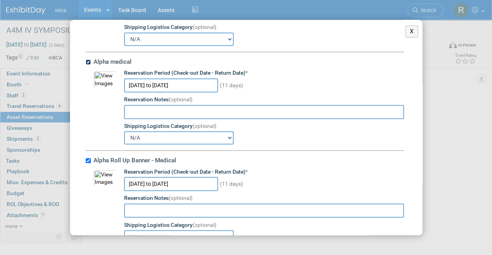
click at [89, 60] on input "Alpha medical" at bounding box center [88, 62] width 5 height 5
checkbox input "false"
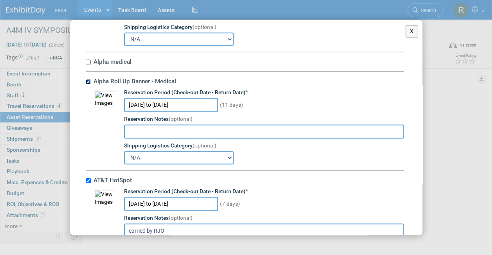
click at [87, 81] on input "Alpha Roll Up Banner - Medical" at bounding box center [88, 81] width 5 height 5
checkbox input "false"
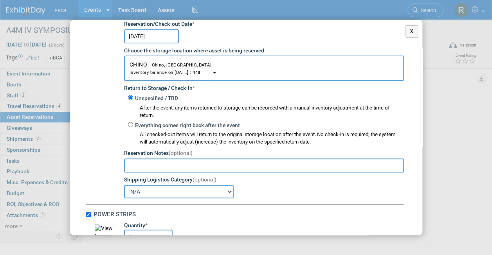
scroll to position [4661, 0]
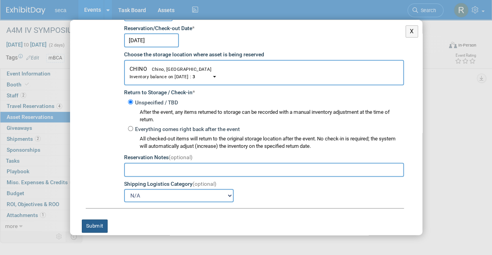
click at [102, 220] on button "Submit" at bounding box center [95, 226] width 26 height 13
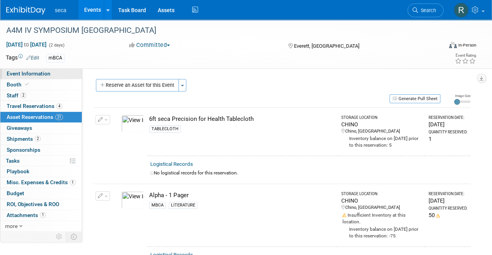
click at [49, 74] on link "Event Information" at bounding box center [40, 74] width 81 height 11
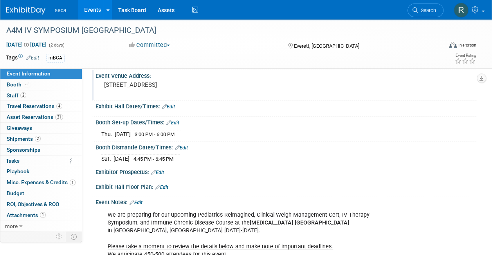
scroll to position [139, 0]
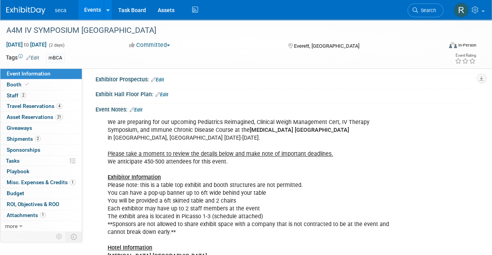
click at [139, 107] on link "Edit" at bounding box center [136, 109] width 13 height 5
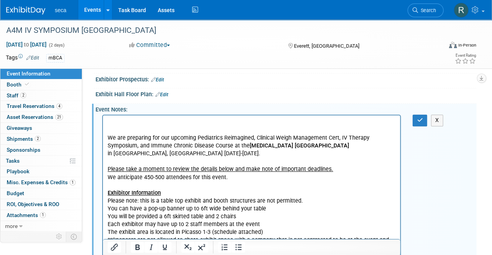
scroll to position [180, 0]
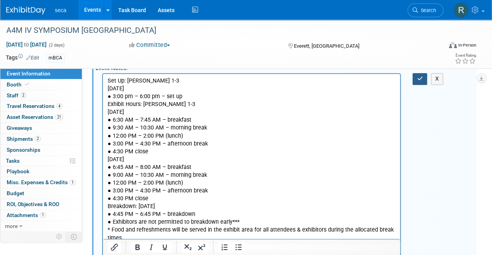
click at [422, 76] on icon "button" at bounding box center [420, 78] width 6 height 5
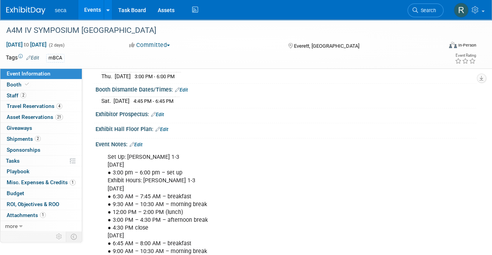
scroll to position [103, 0]
